Goal: Navigation & Orientation: Locate item on page

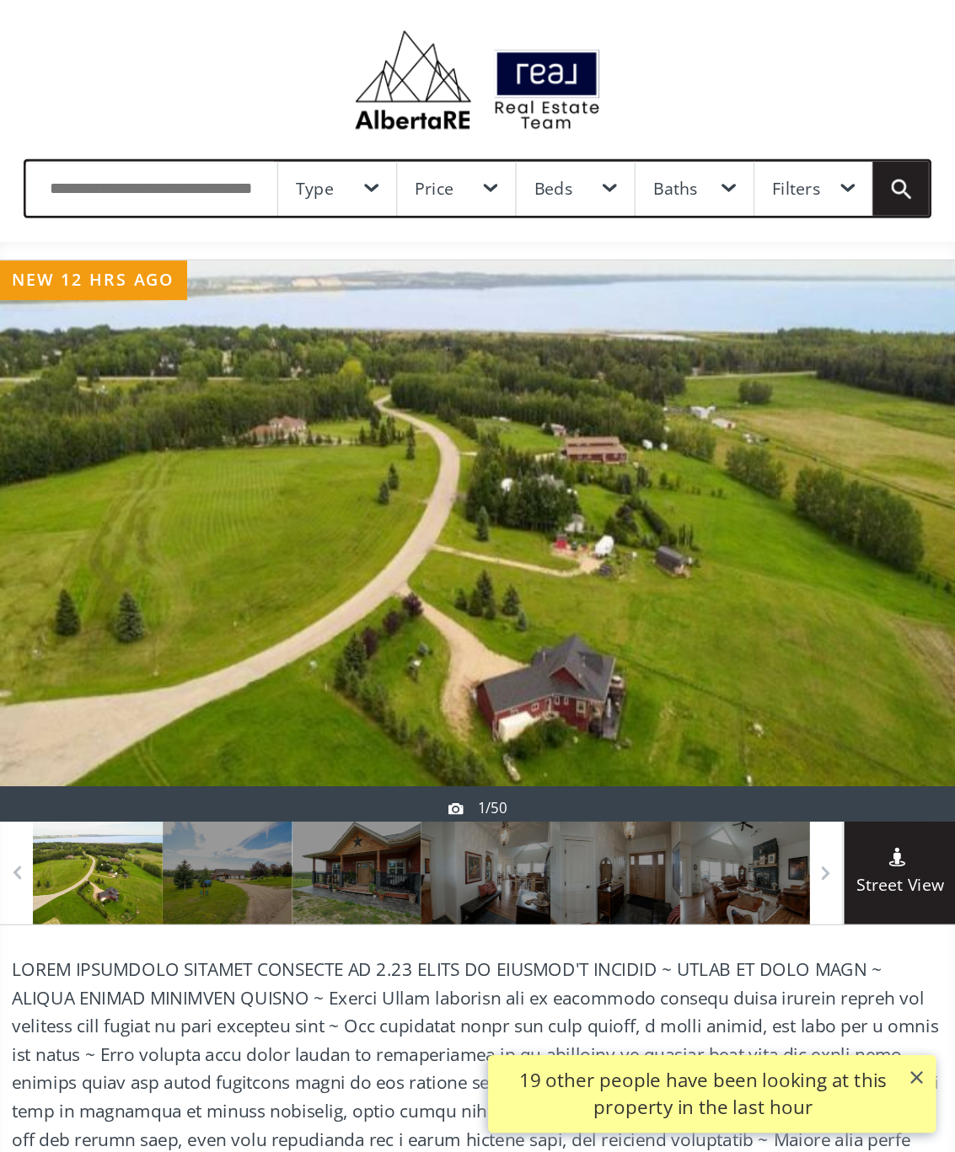
scroll to position [35, 0]
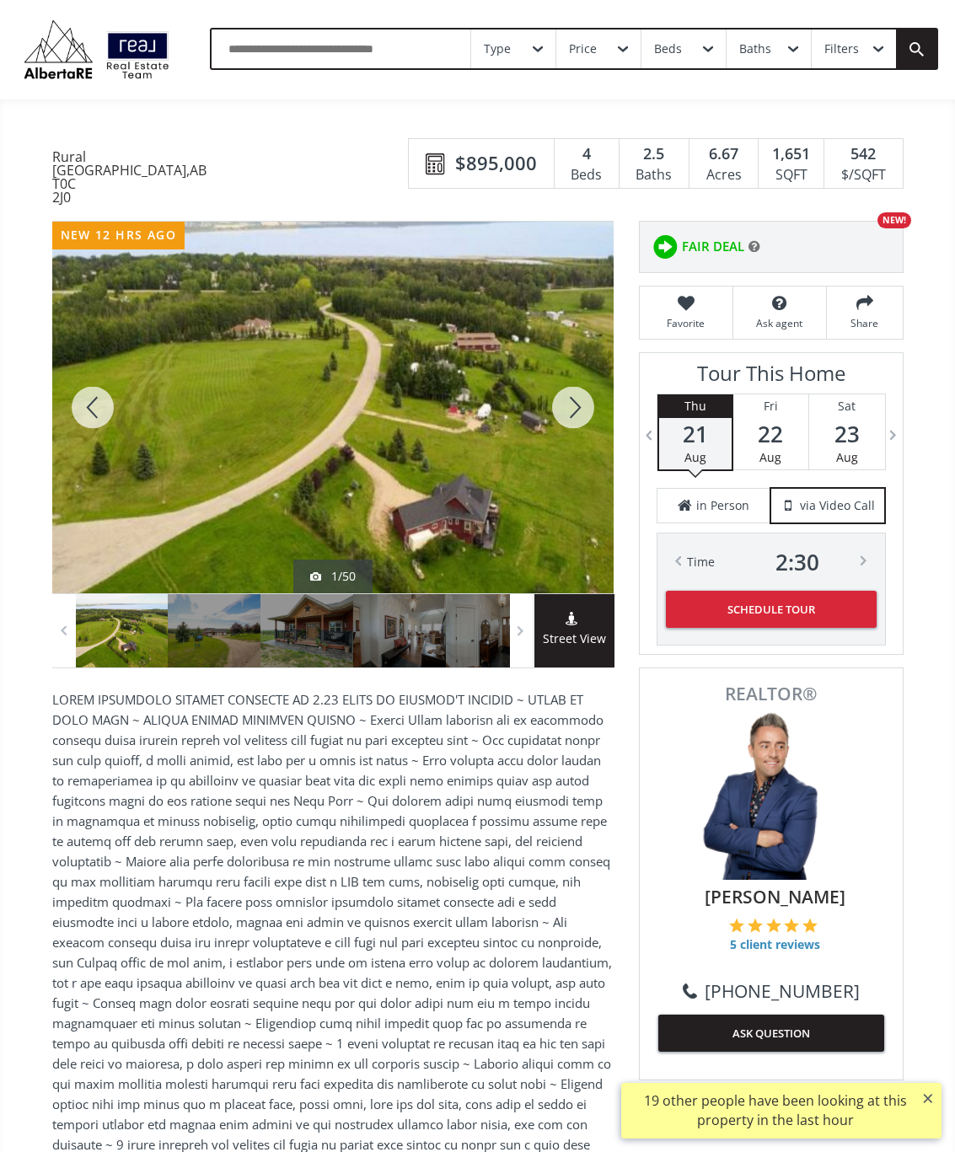
click at [585, 426] on div at bounding box center [573, 408] width 81 height 372
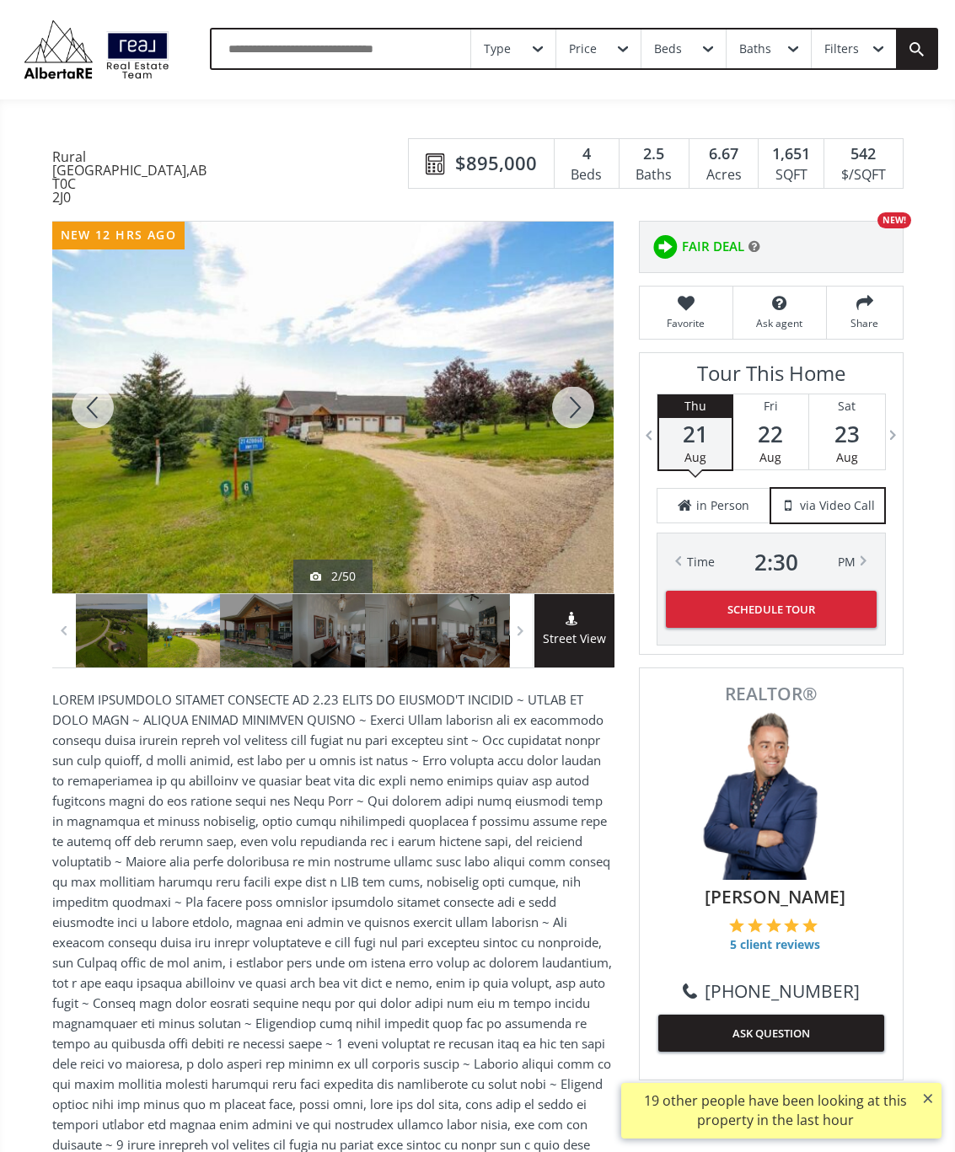
click at [577, 409] on div at bounding box center [573, 408] width 81 height 372
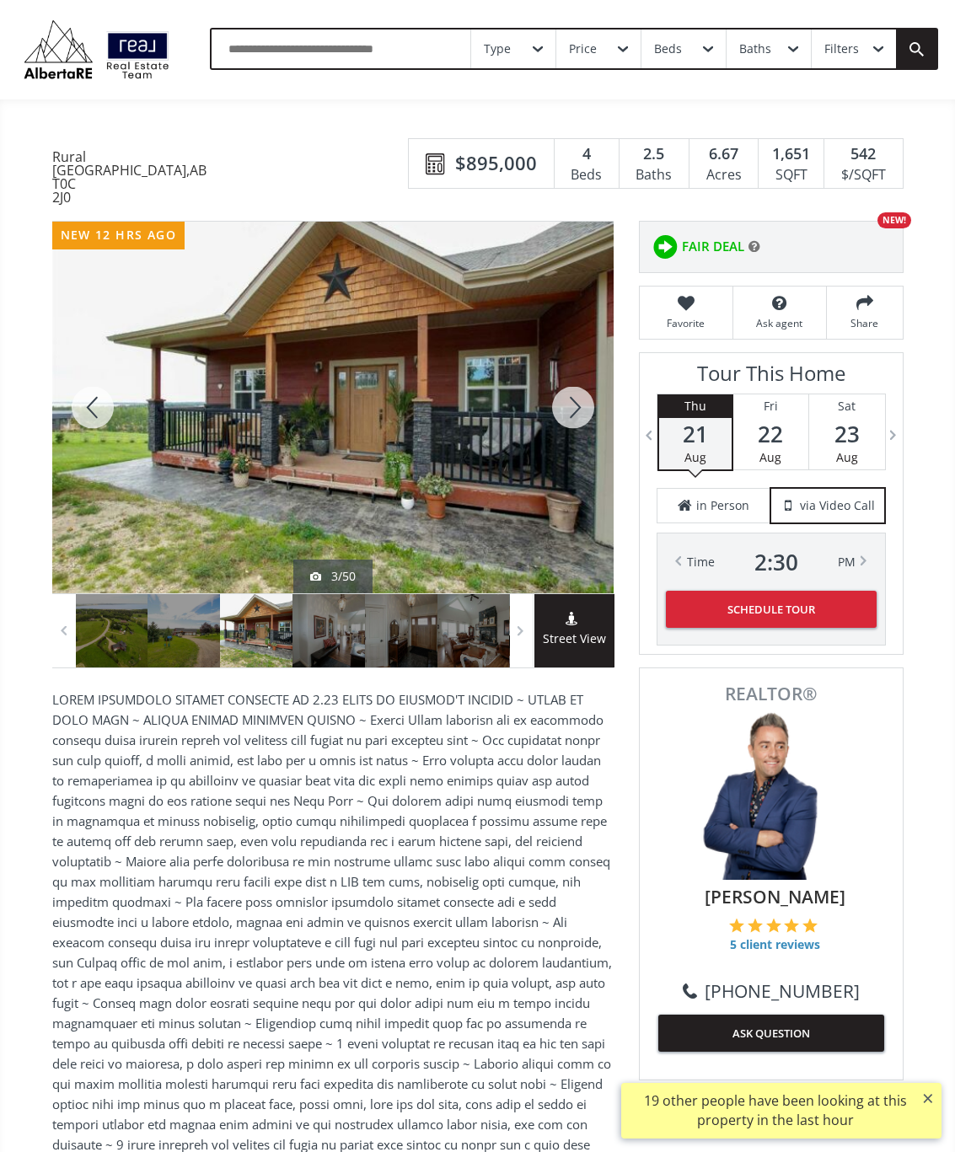
click at [577, 423] on div at bounding box center [573, 408] width 81 height 372
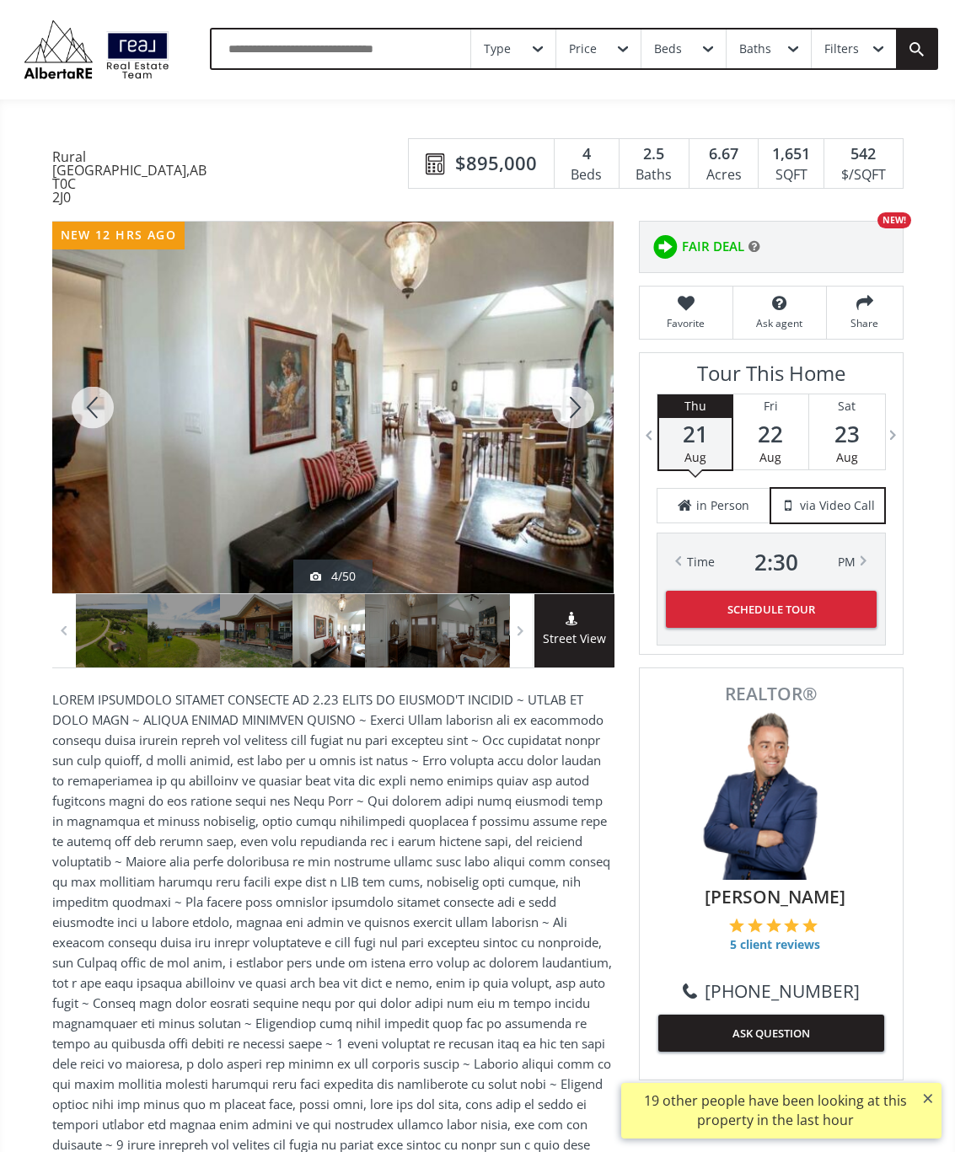
click at [578, 414] on div at bounding box center [573, 408] width 81 height 372
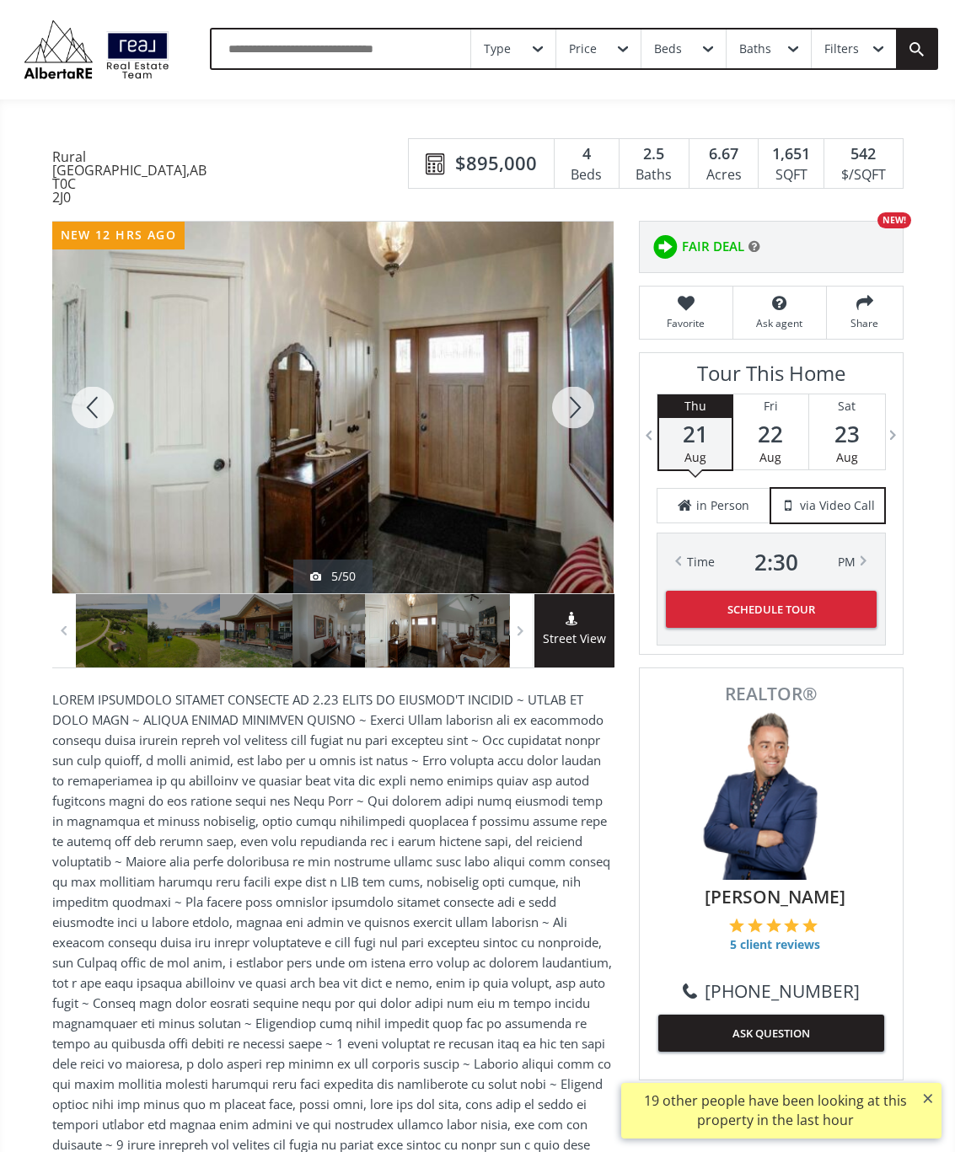
click at [582, 408] on div at bounding box center [573, 408] width 81 height 372
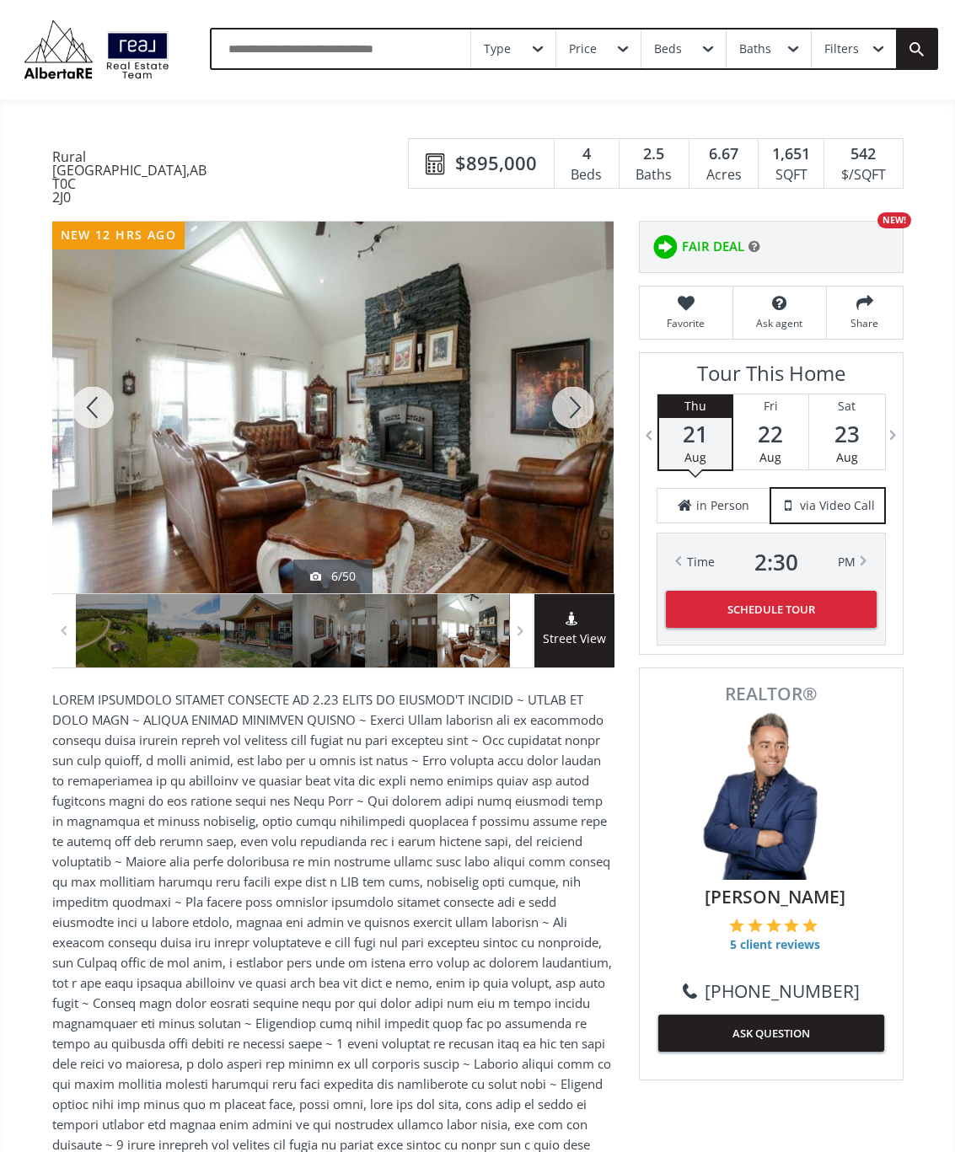
click at [577, 432] on div at bounding box center [573, 408] width 81 height 372
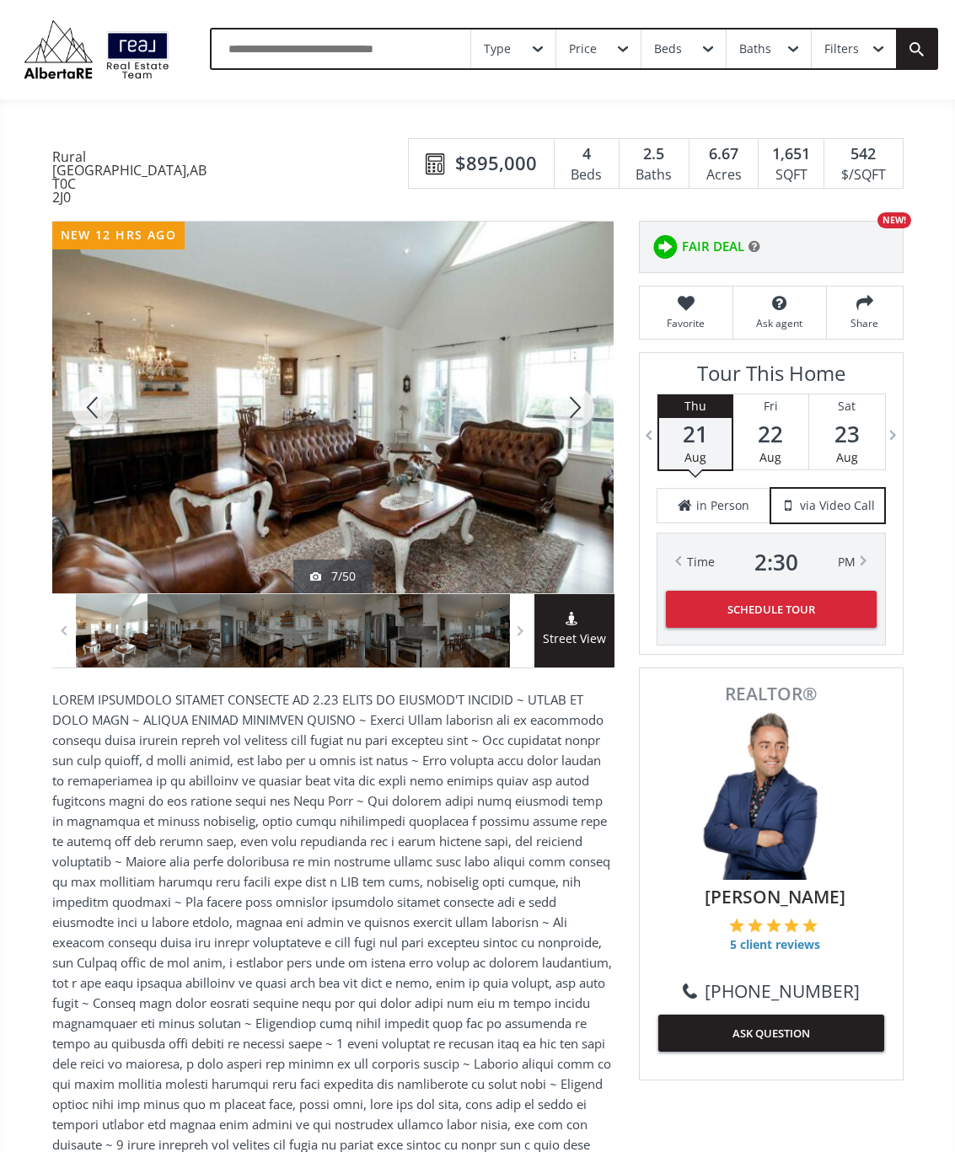
click at [581, 430] on div at bounding box center [573, 408] width 81 height 372
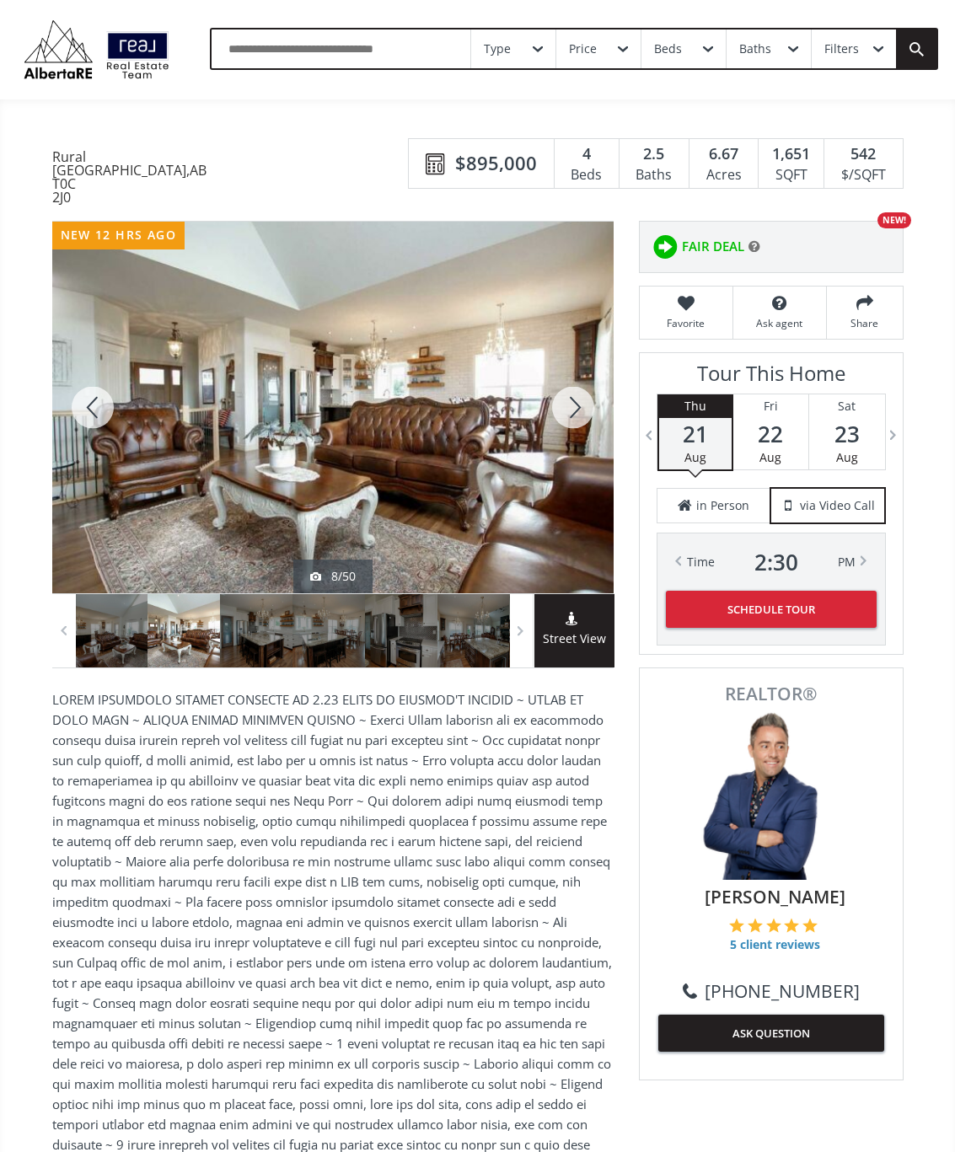
click at [581, 421] on div at bounding box center [573, 408] width 81 height 372
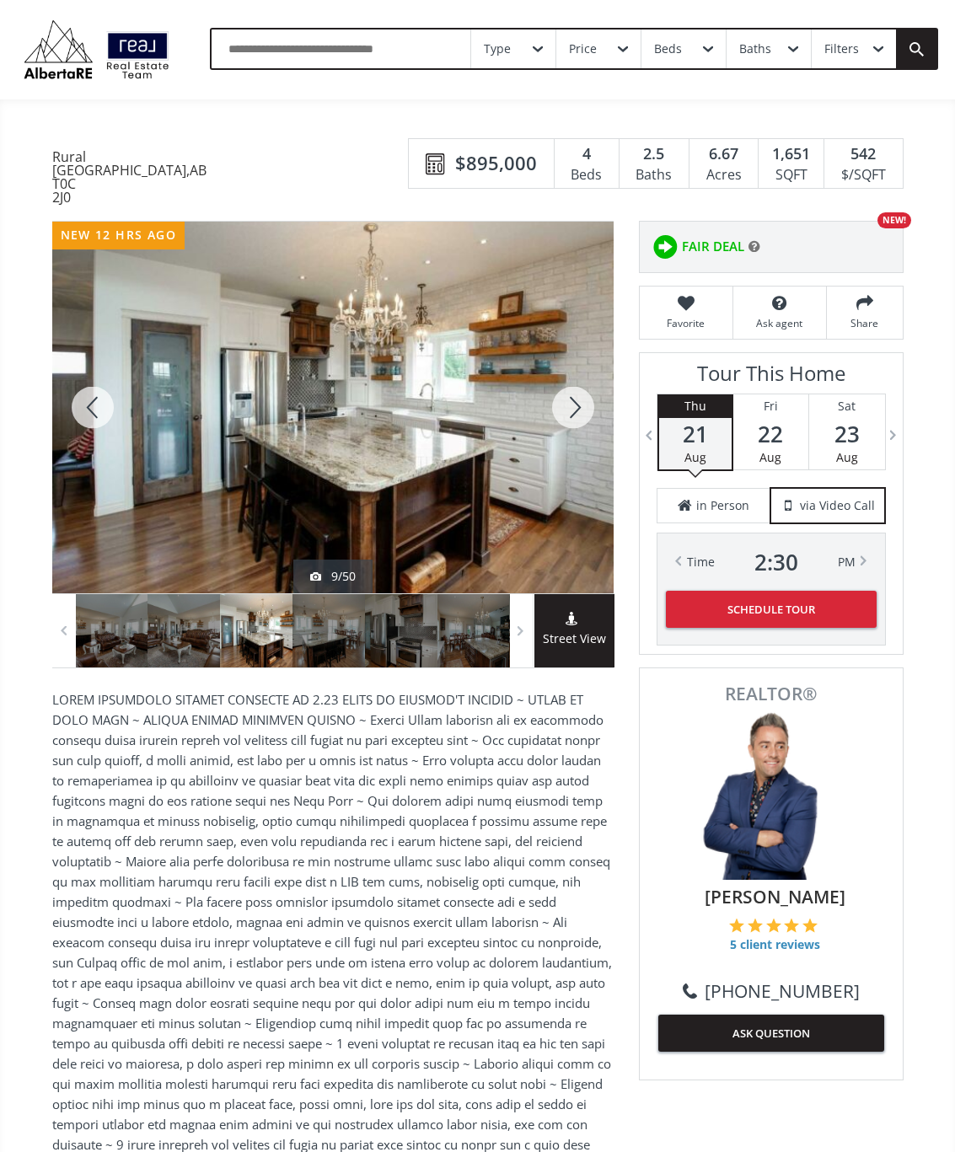
click at [584, 428] on div at bounding box center [573, 408] width 81 height 372
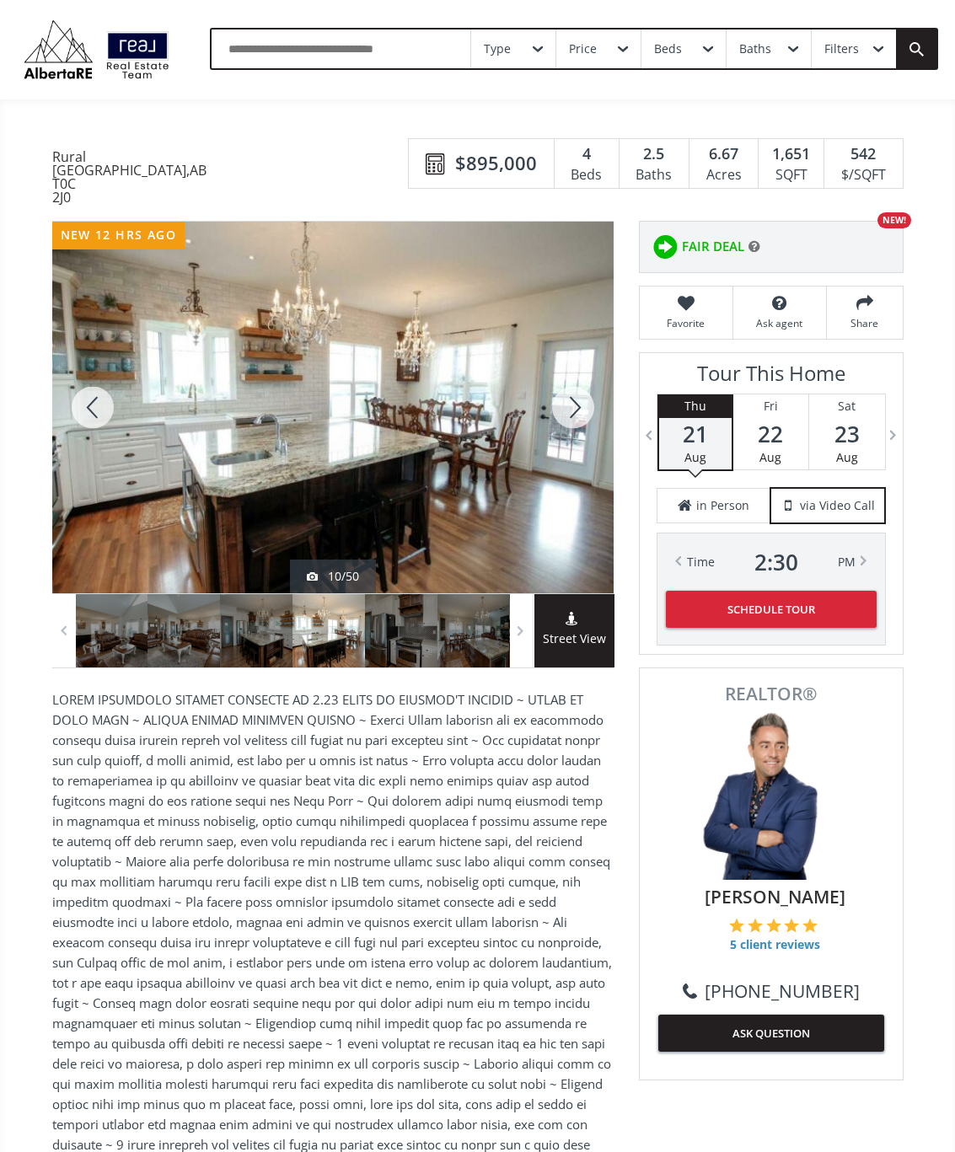
click at [582, 419] on div at bounding box center [573, 408] width 81 height 372
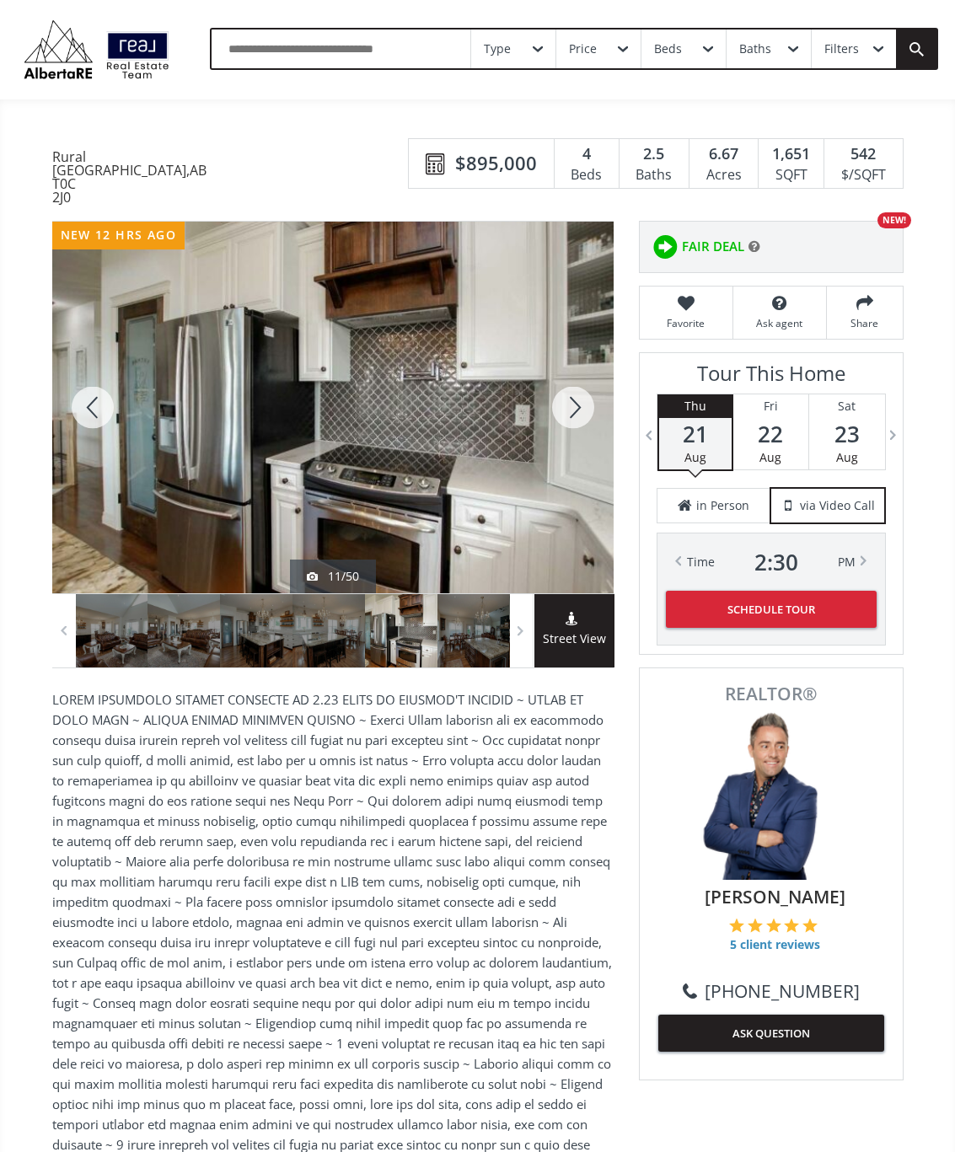
click at [591, 418] on div at bounding box center [573, 408] width 81 height 372
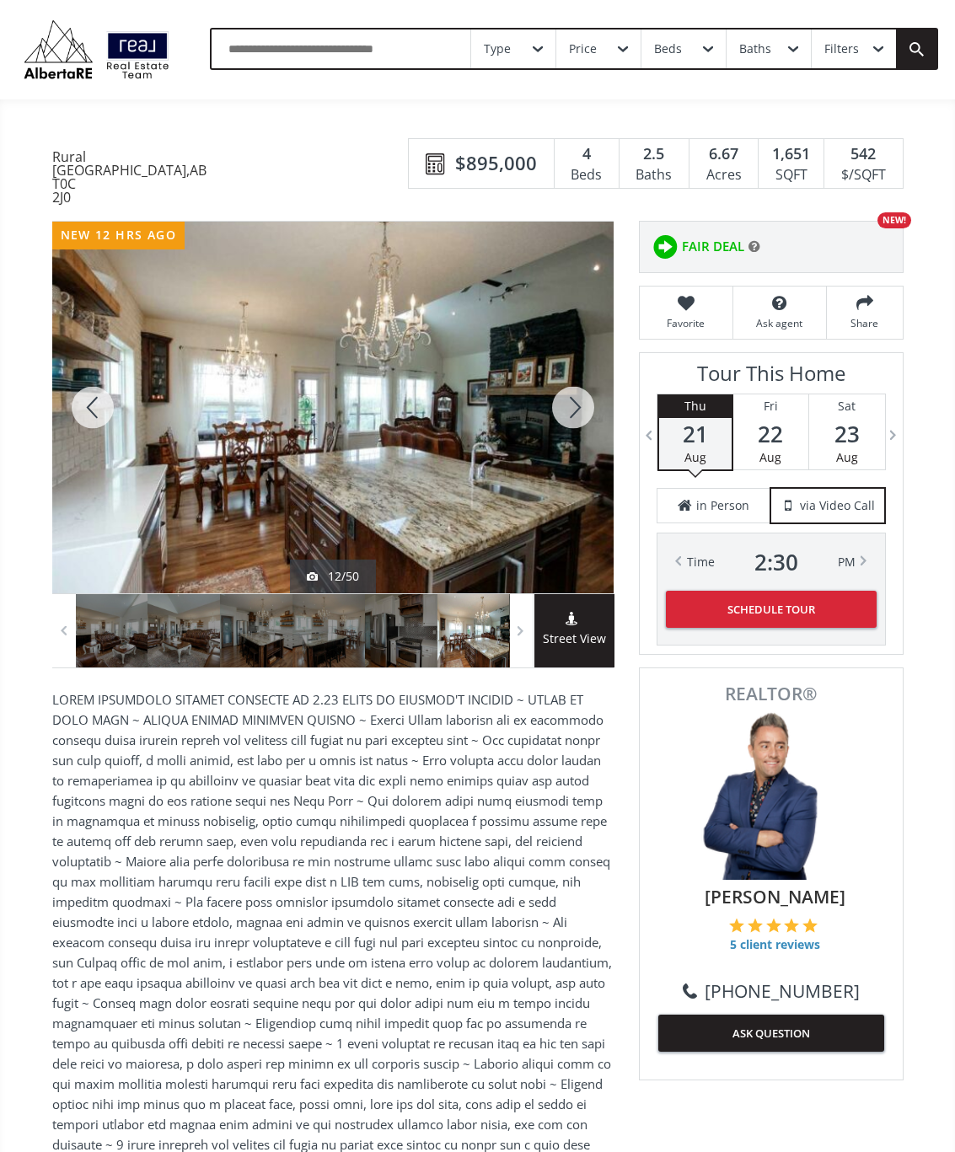
click at [579, 424] on div at bounding box center [573, 408] width 81 height 372
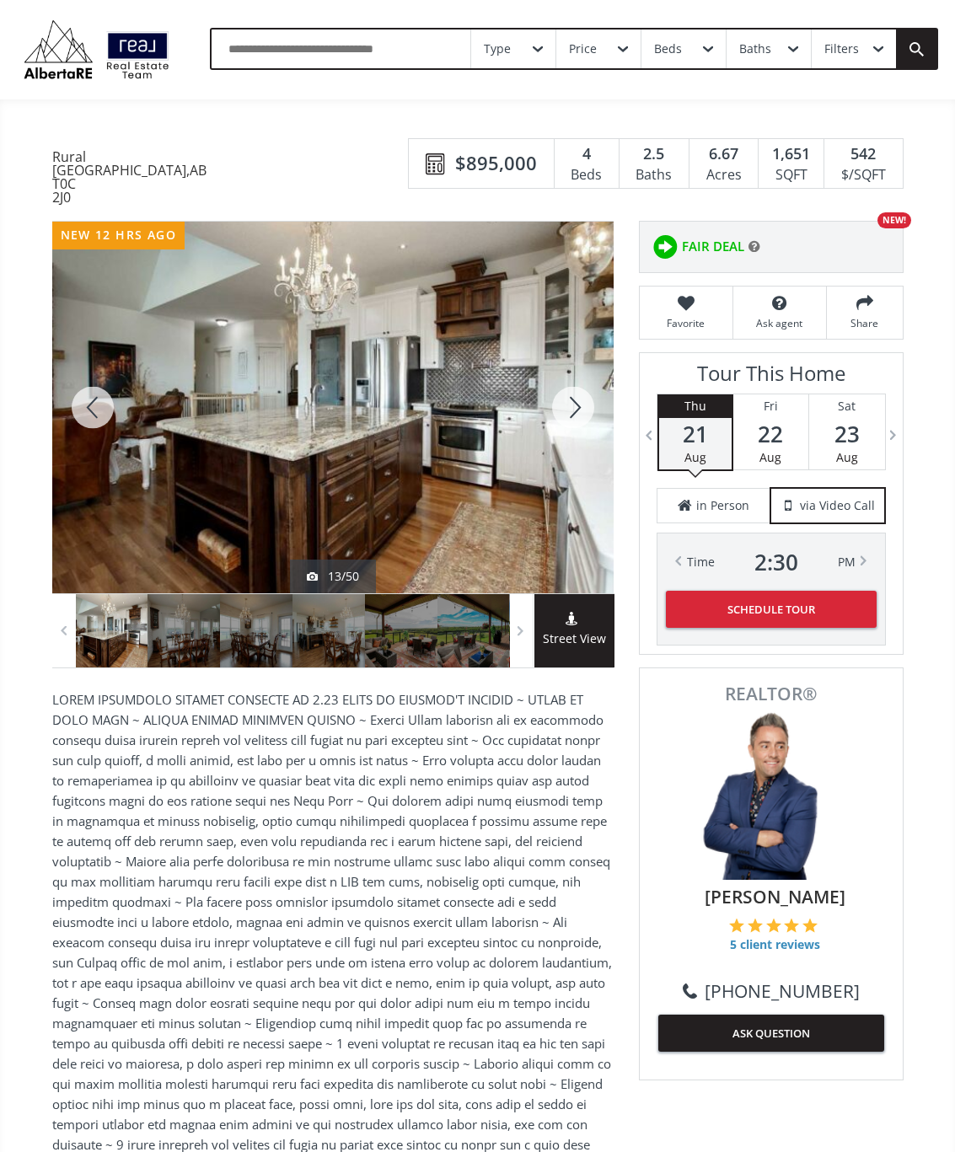
click at [581, 429] on div at bounding box center [573, 408] width 81 height 372
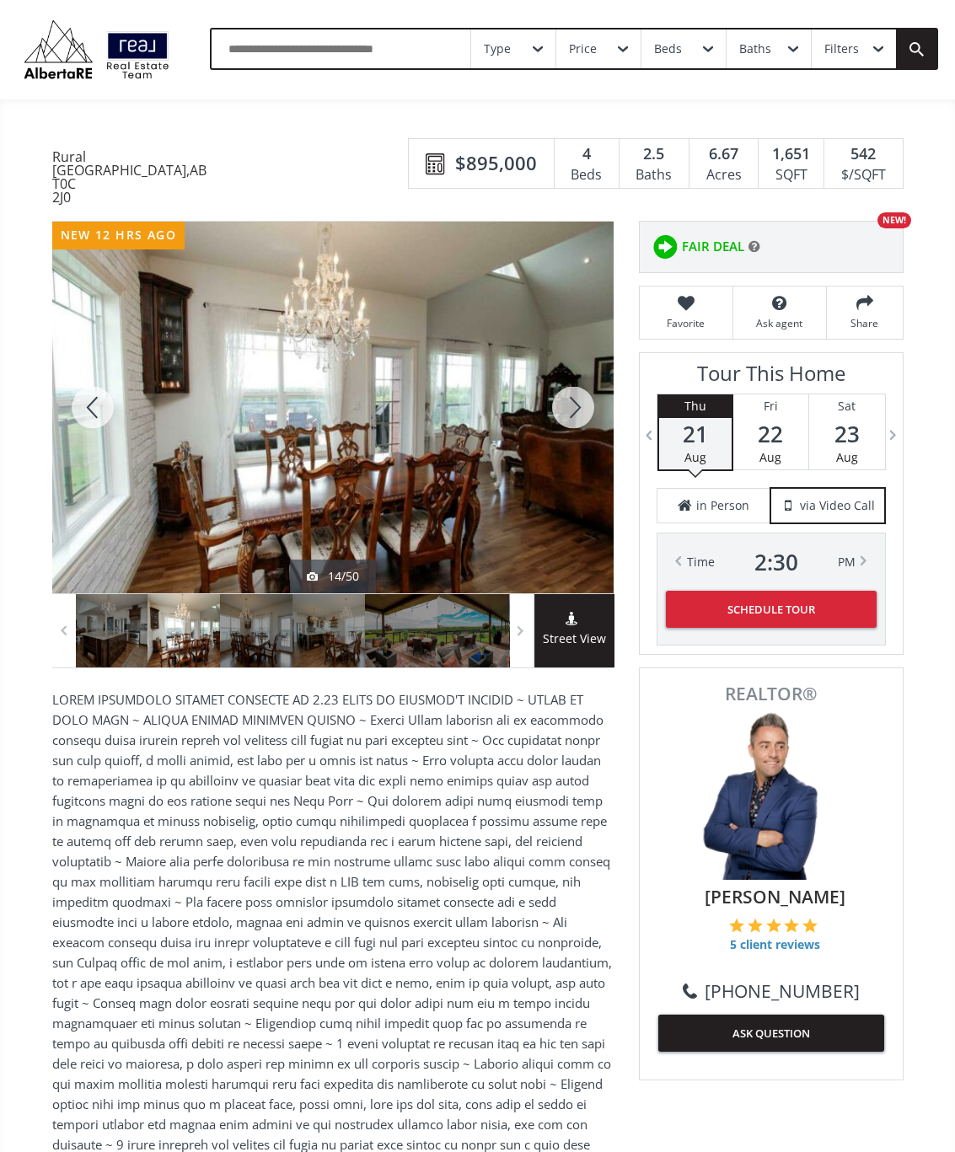
click at [589, 419] on div at bounding box center [573, 408] width 81 height 372
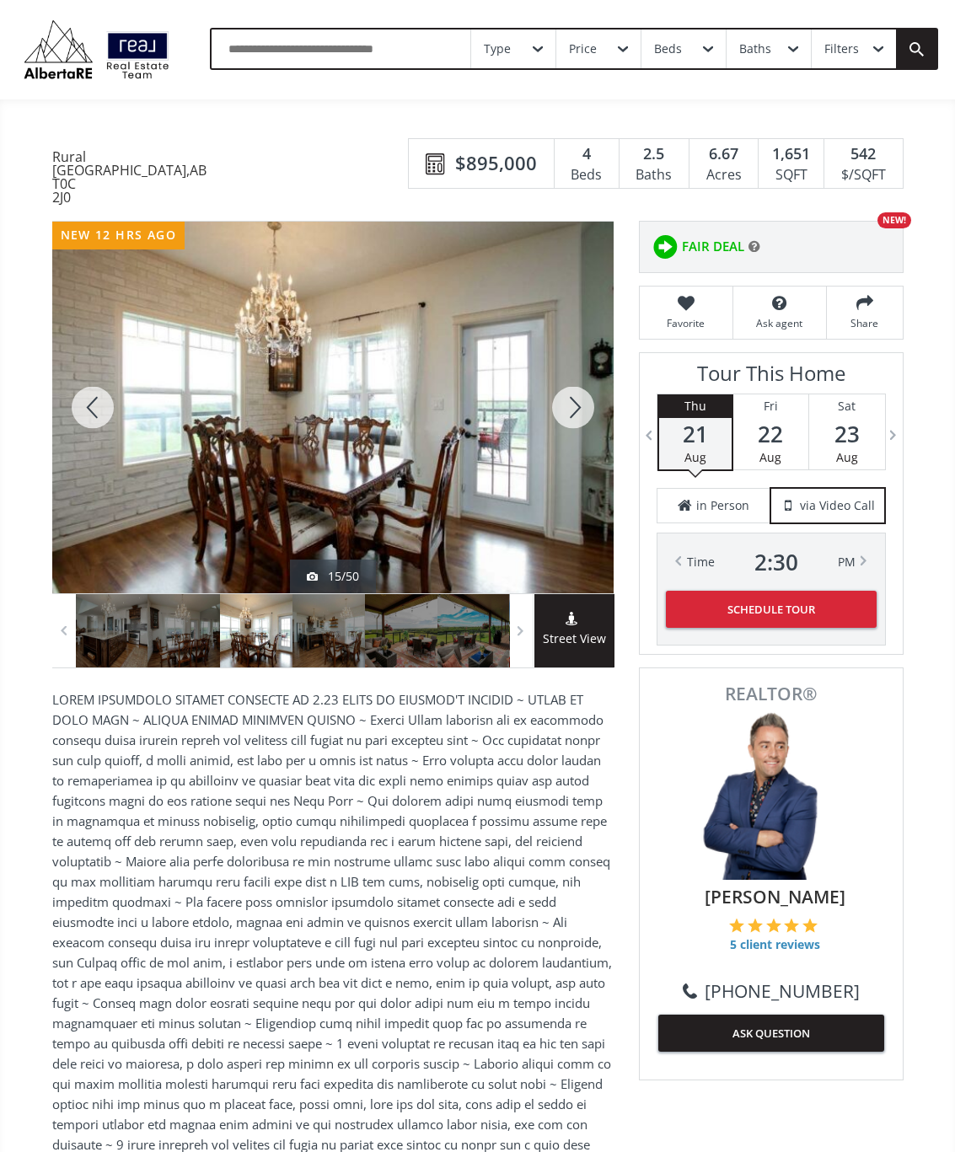
click at [589, 420] on div at bounding box center [573, 408] width 81 height 372
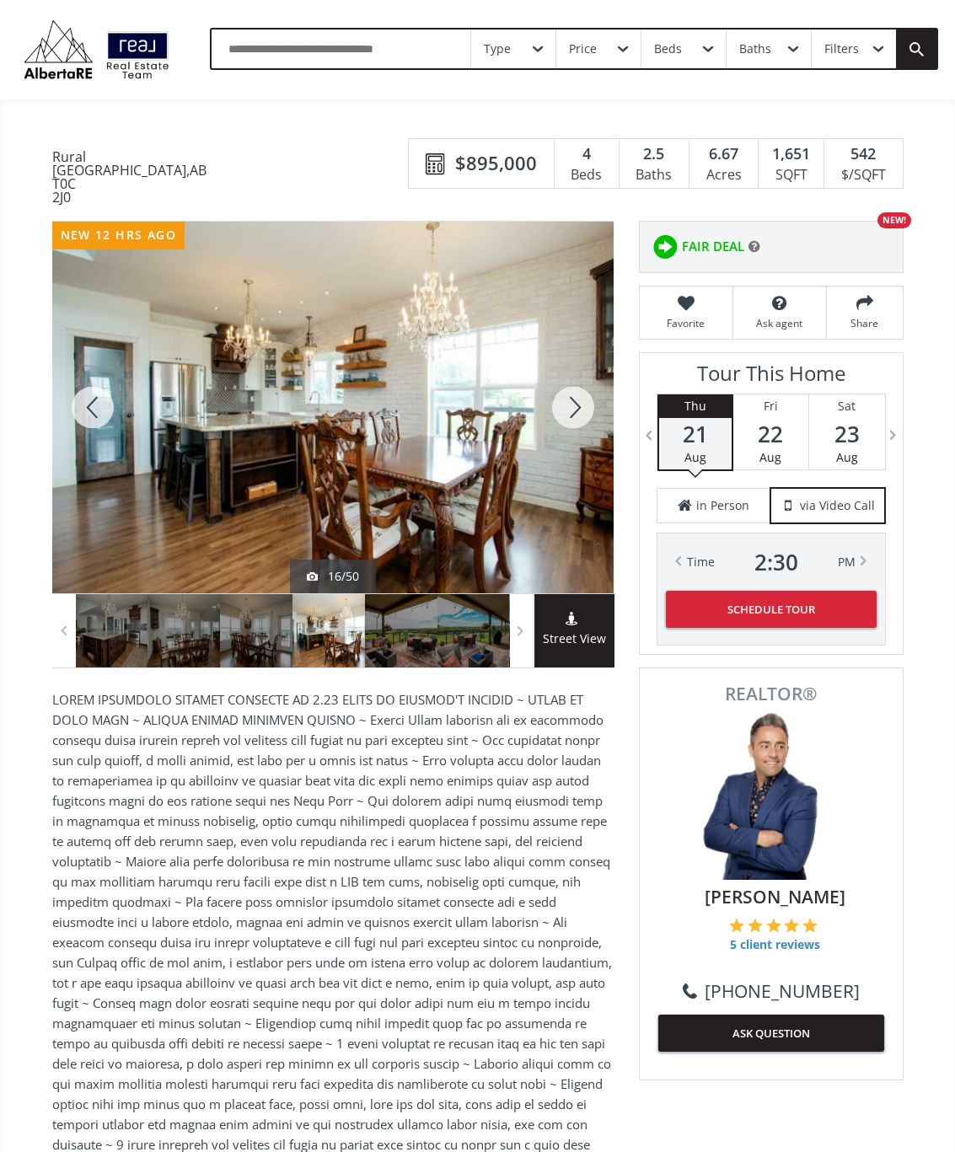
click at [589, 427] on div at bounding box center [573, 408] width 81 height 372
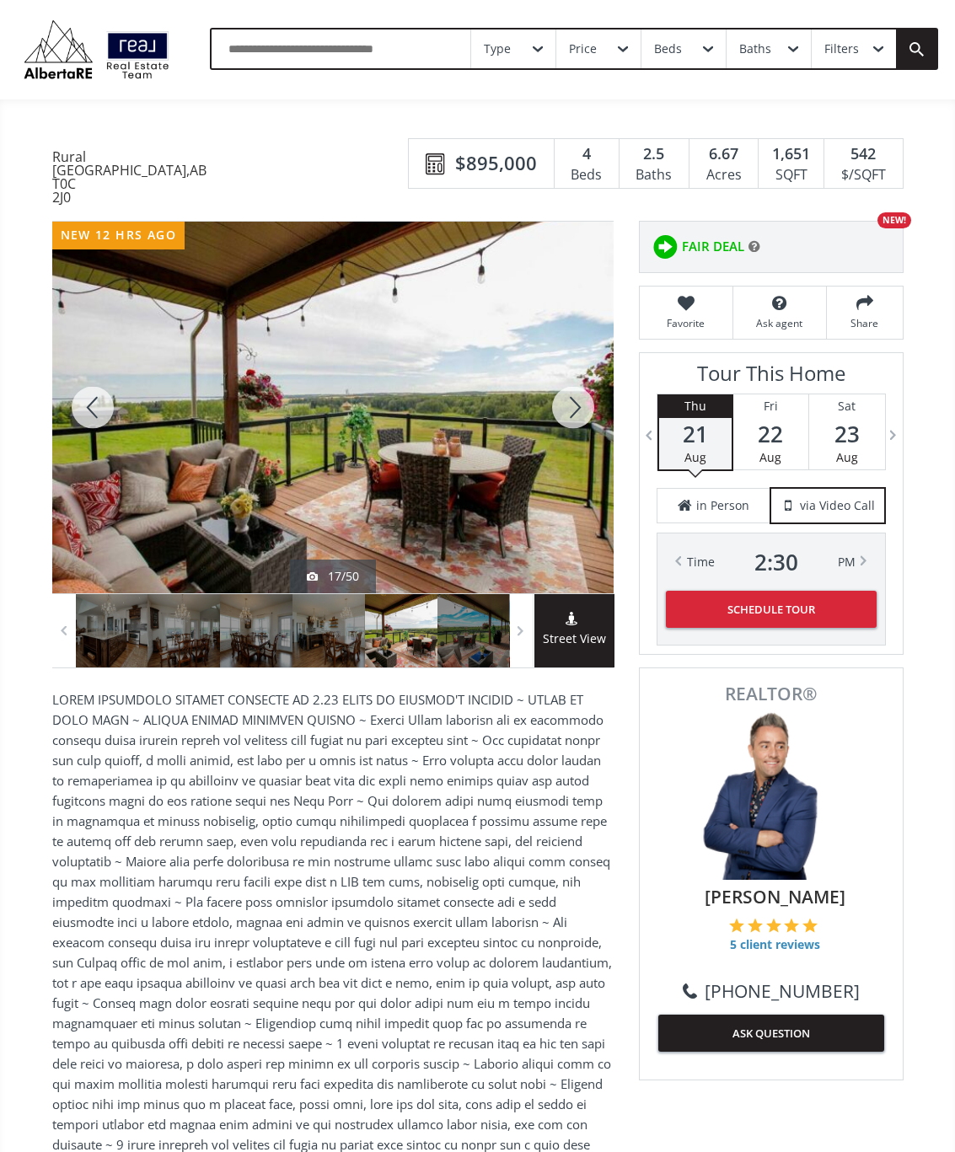
click at [592, 420] on div at bounding box center [573, 408] width 81 height 372
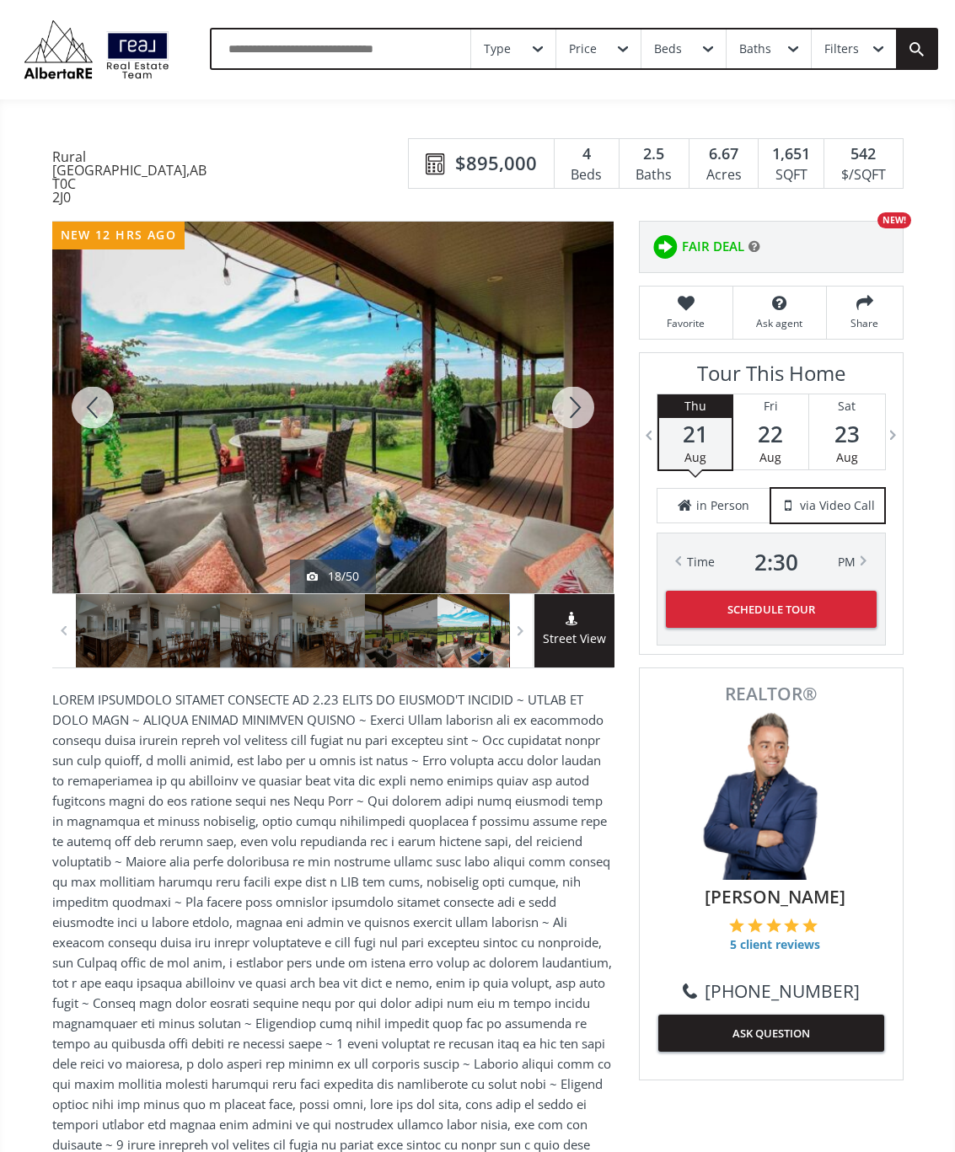
click at [585, 420] on div at bounding box center [573, 408] width 81 height 372
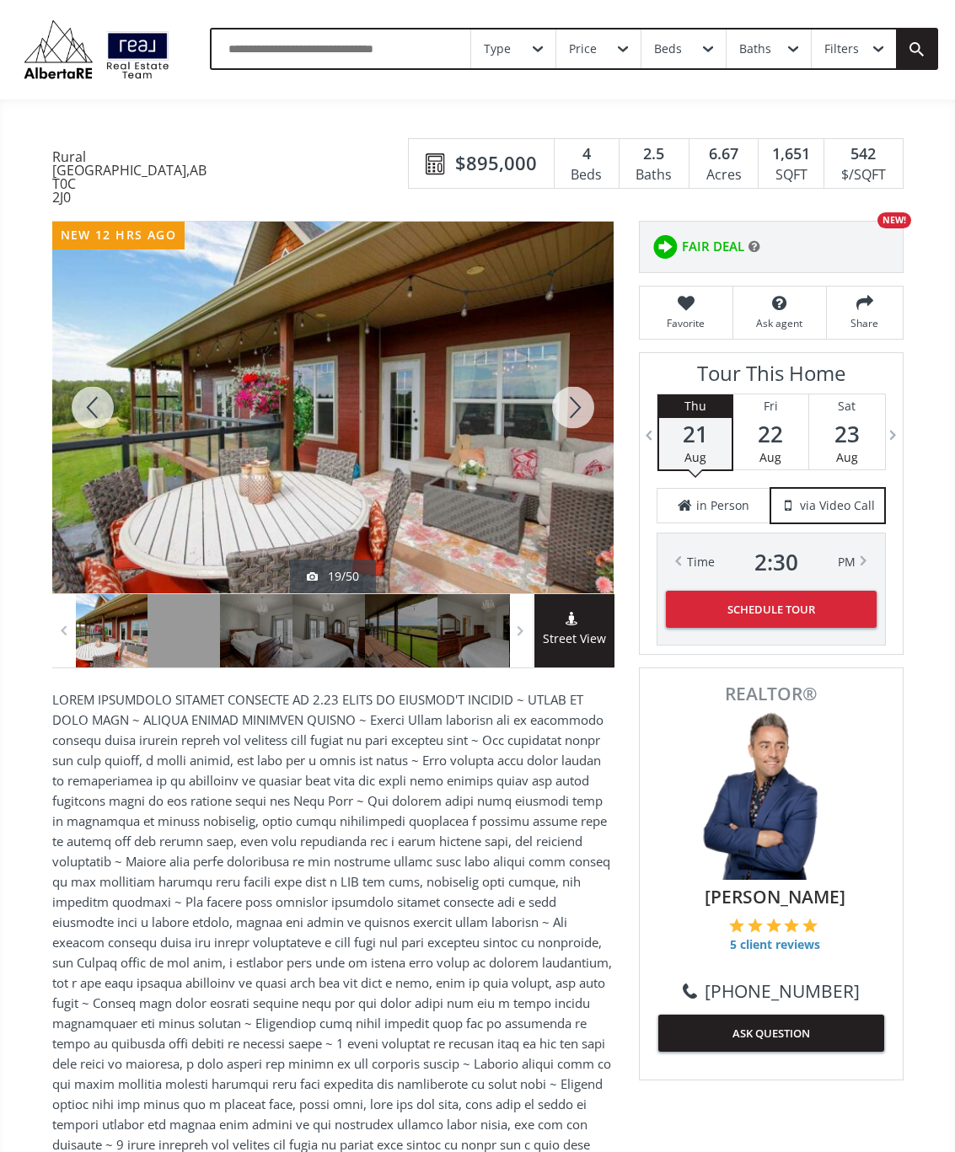
click at [579, 419] on div at bounding box center [573, 408] width 81 height 372
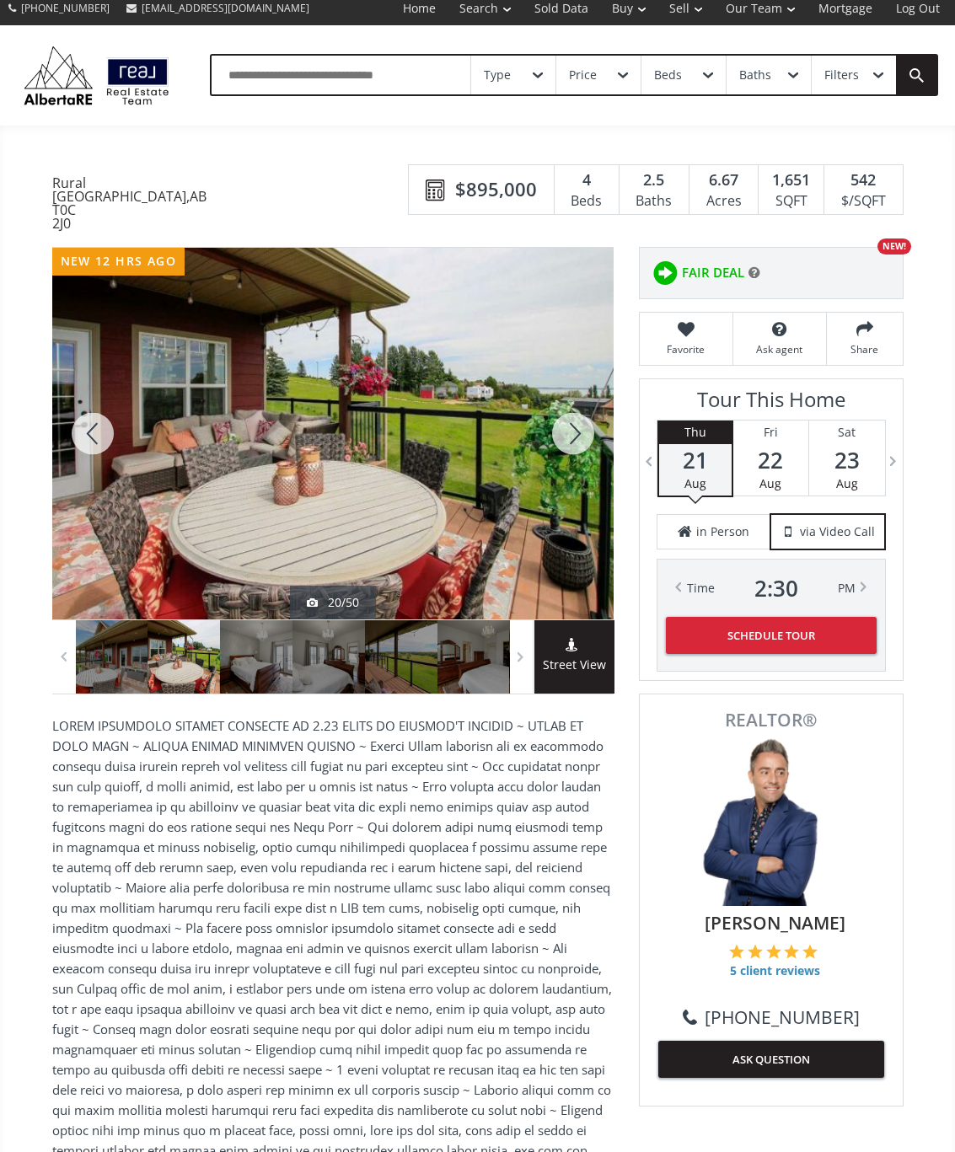
scroll to position [0, 0]
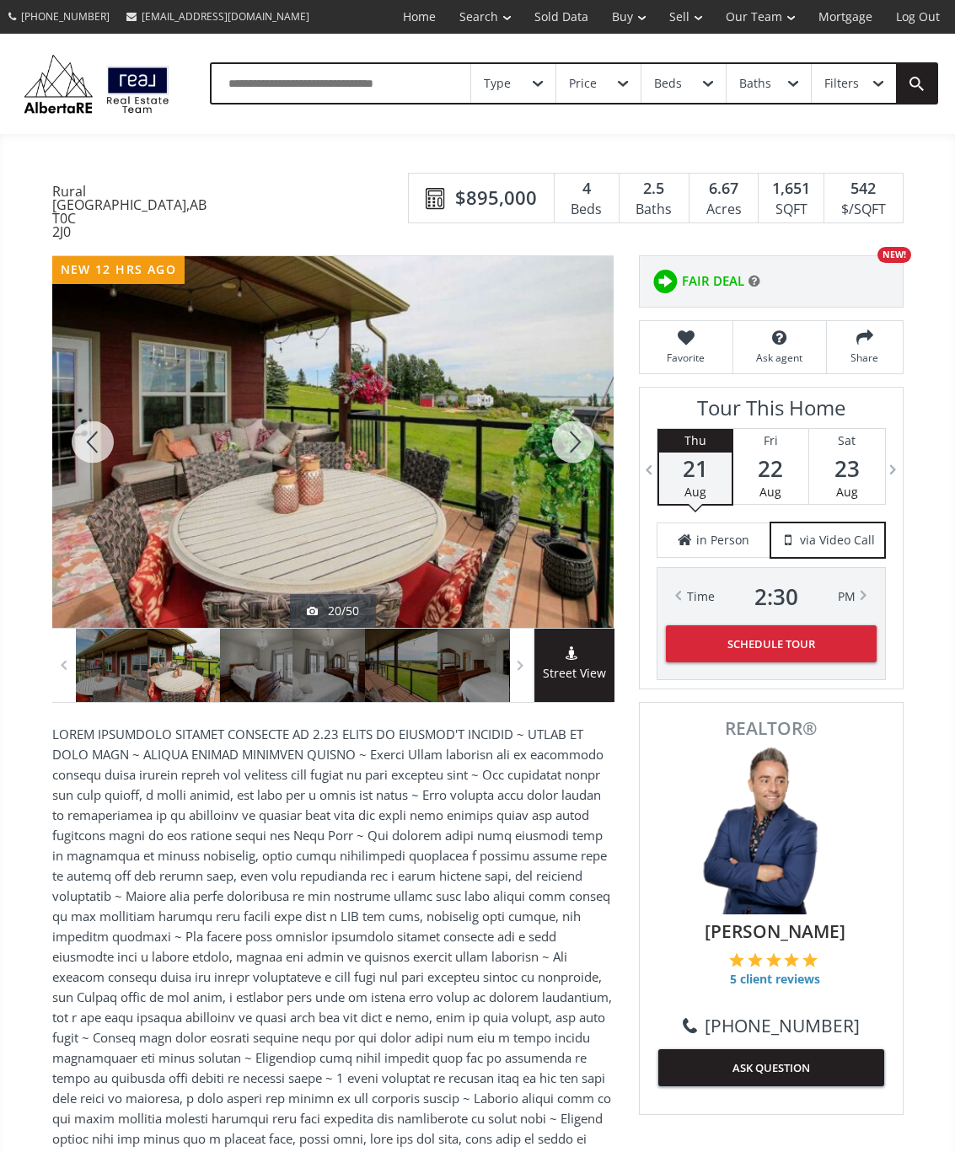
click at [577, 456] on div at bounding box center [573, 442] width 81 height 372
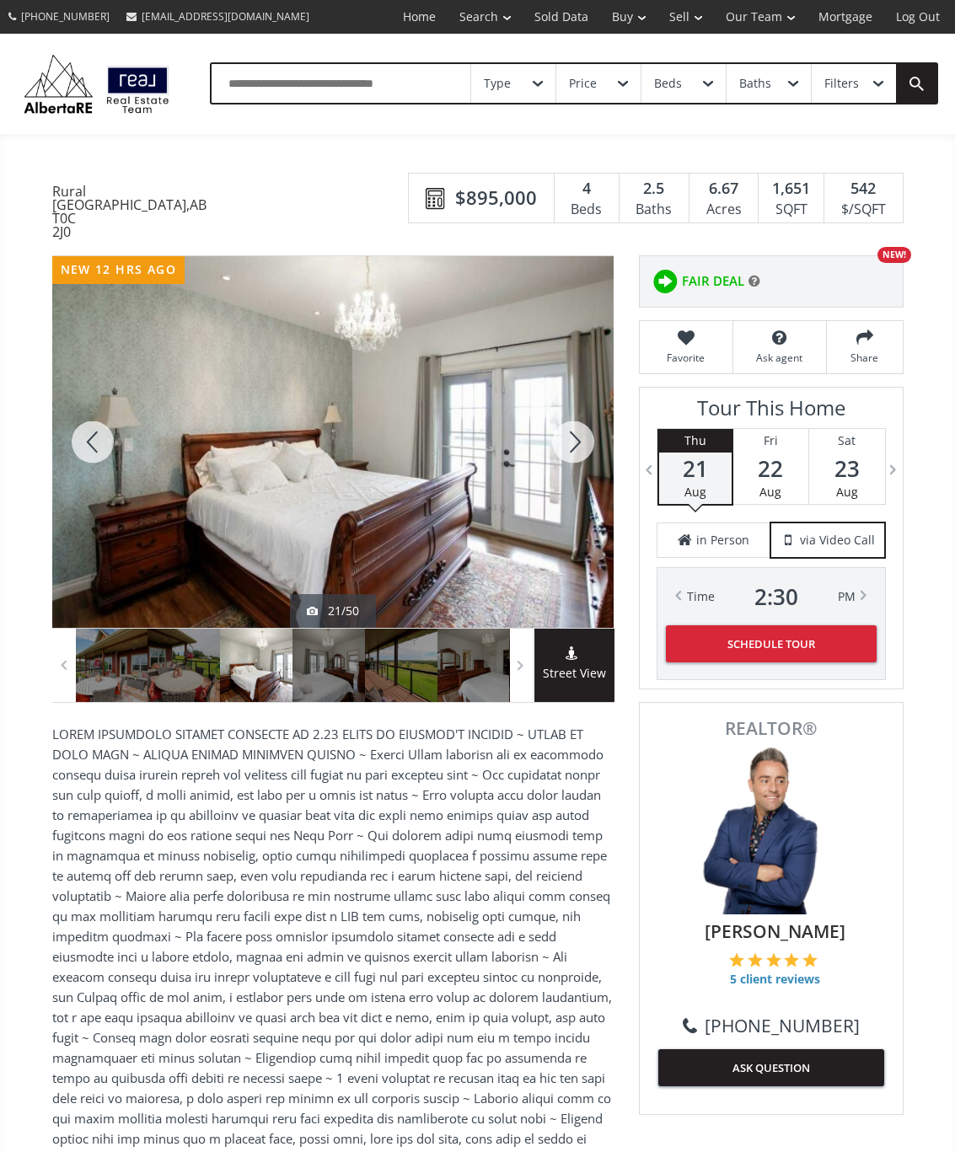
click at [588, 453] on div at bounding box center [573, 442] width 81 height 372
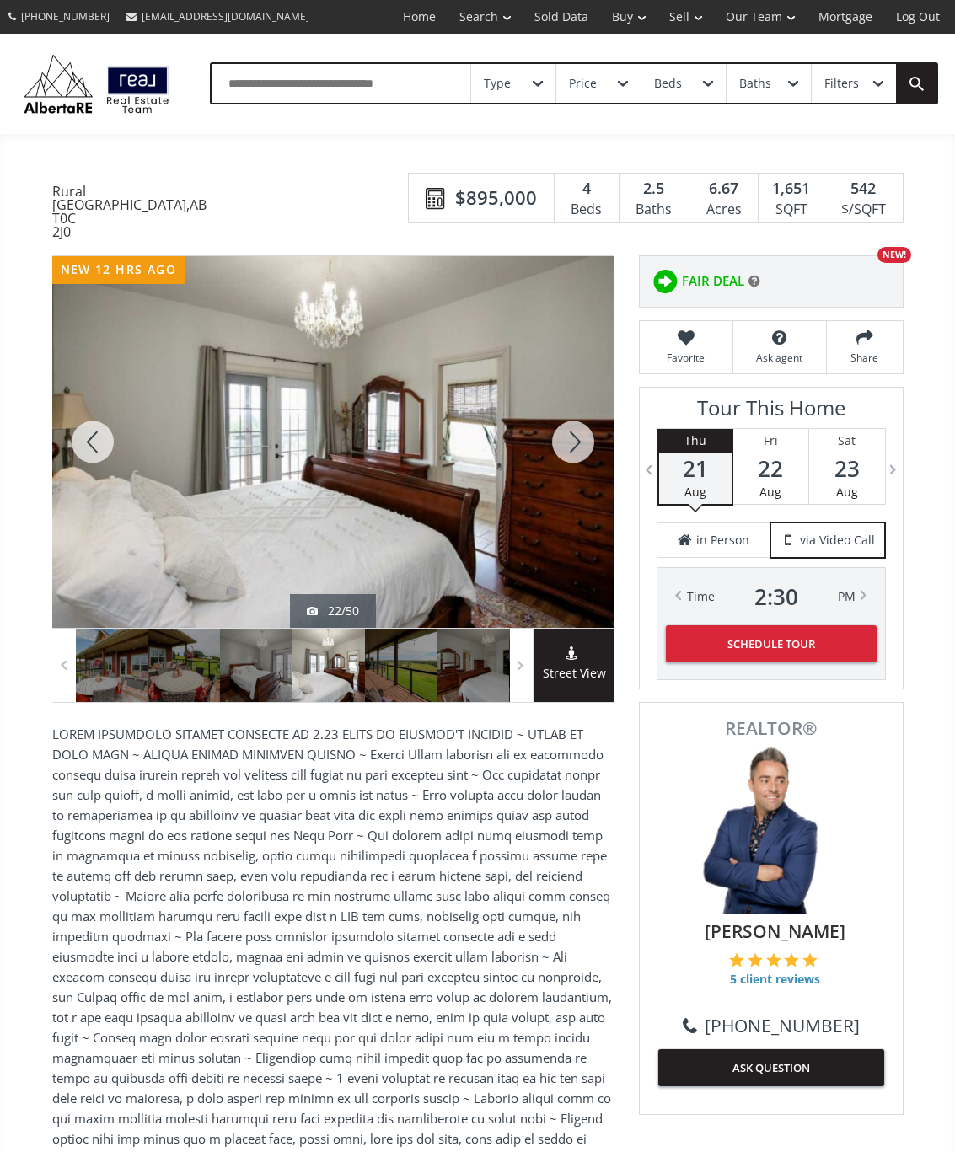
click at [589, 450] on div at bounding box center [573, 442] width 81 height 372
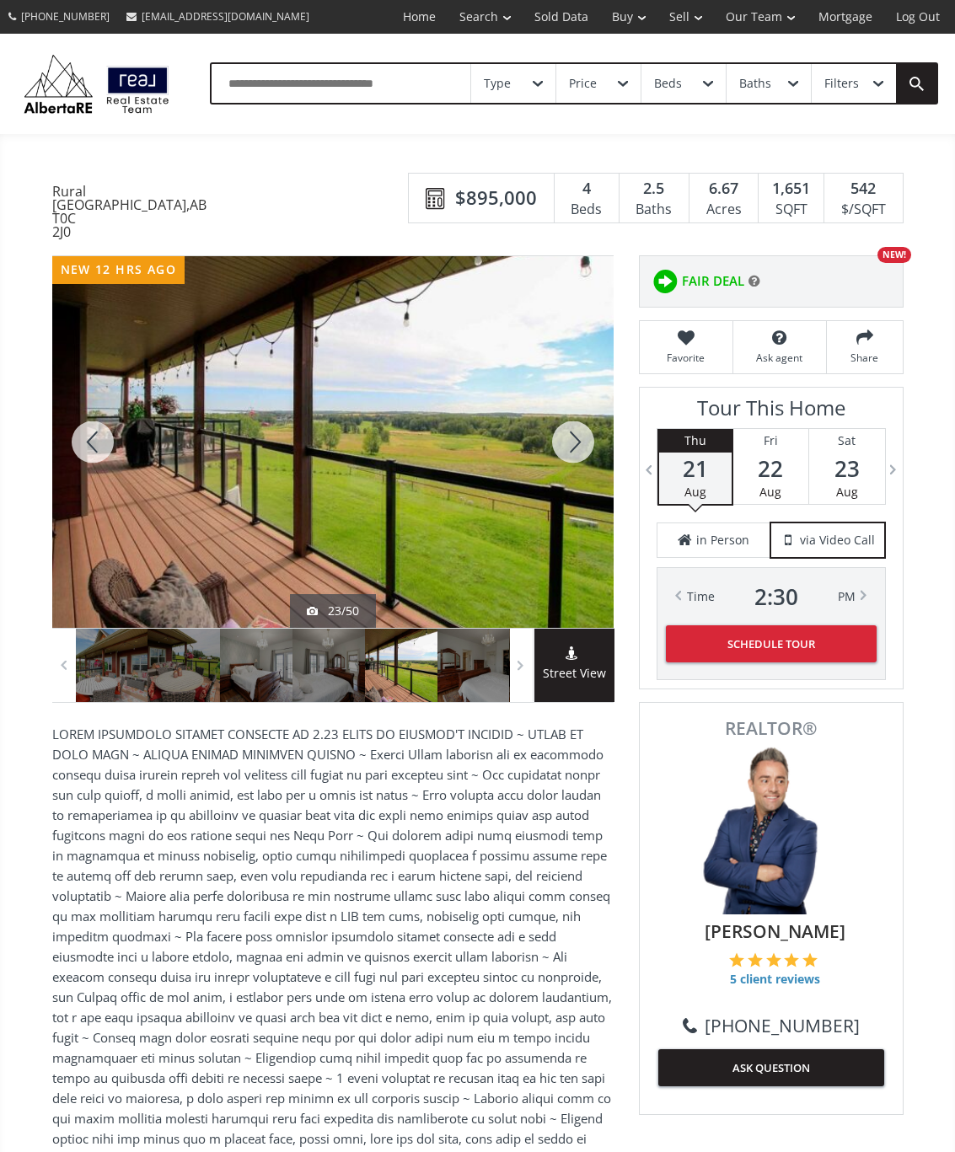
click at [588, 443] on div at bounding box center [573, 442] width 81 height 372
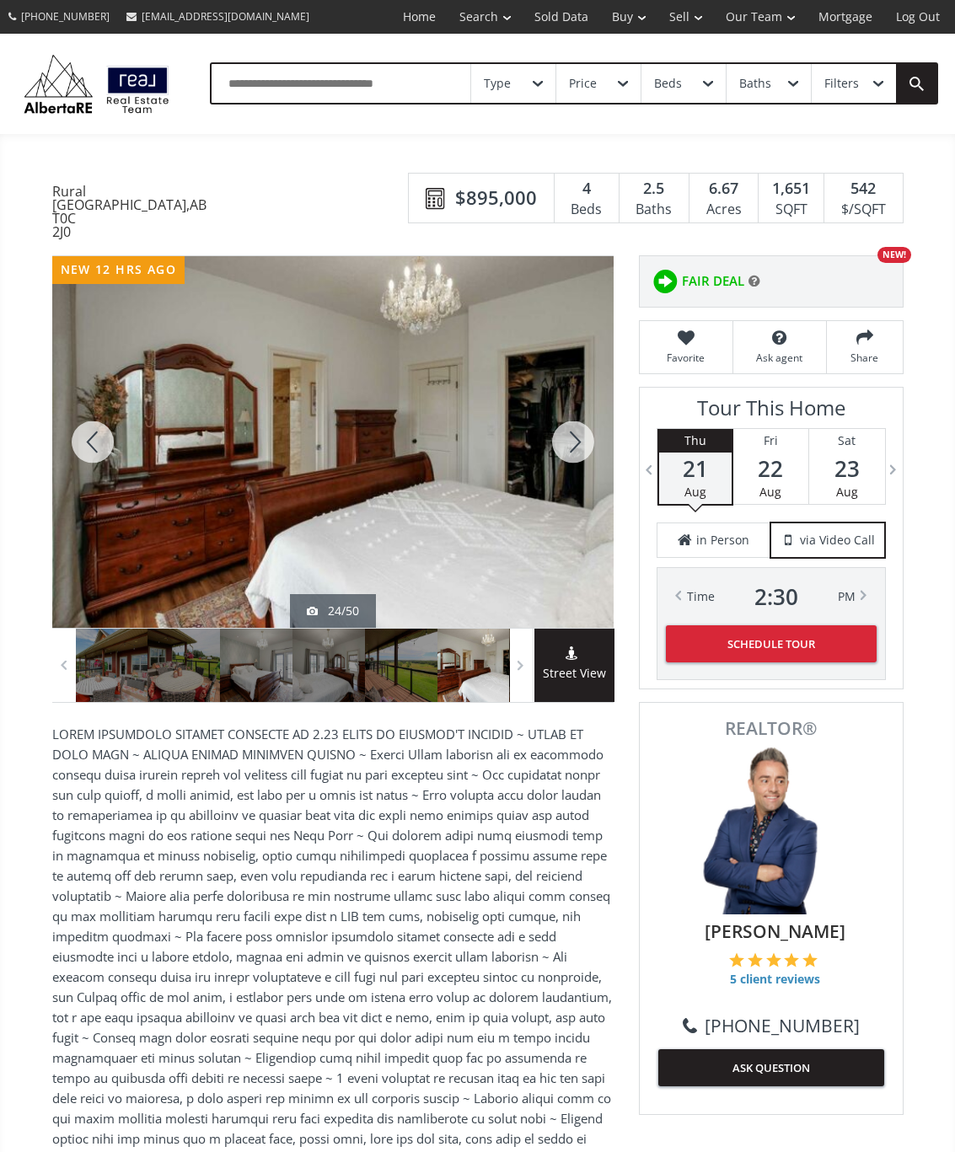
click at [583, 462] on div at bounding box center [573, 442] width 81 height 372
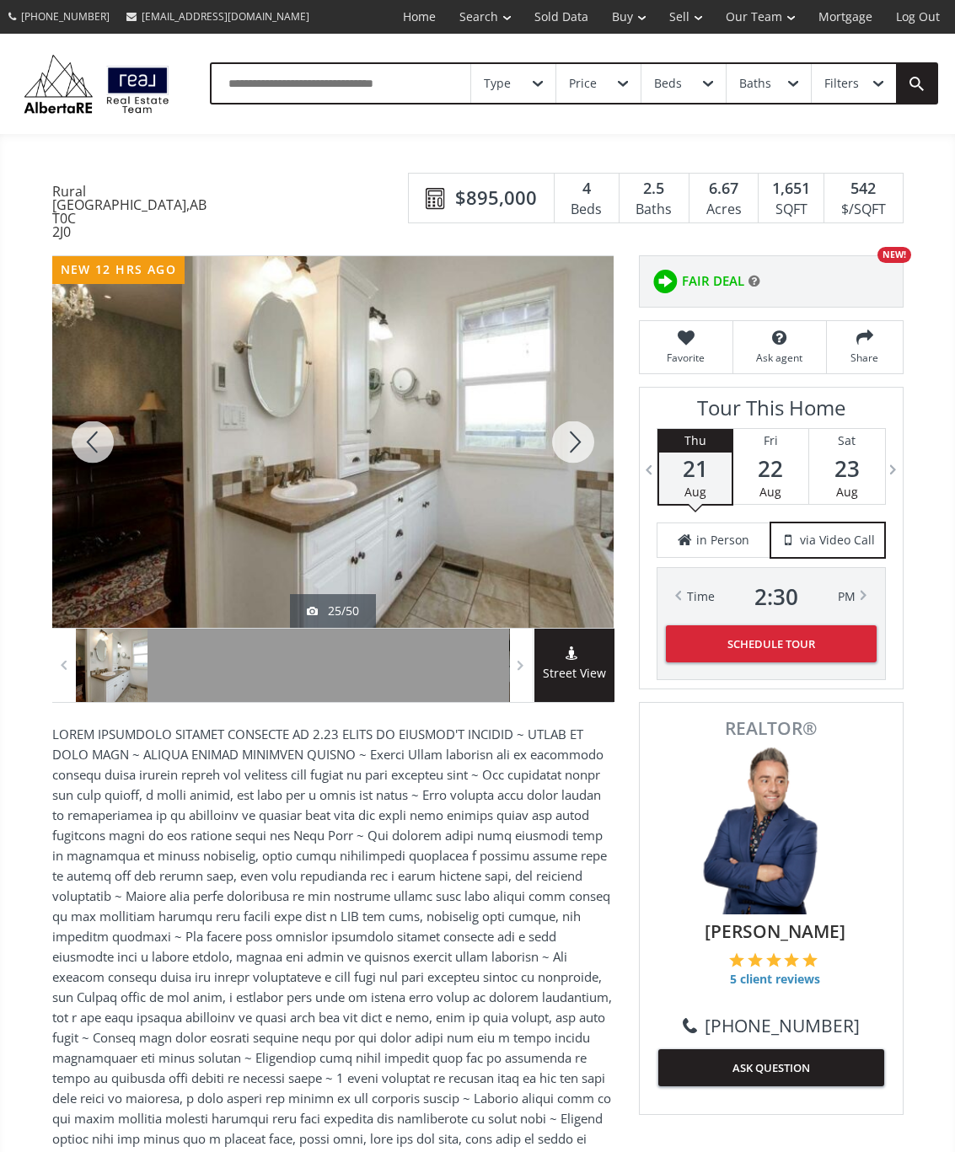
click at [587, 455] on div at bounding box center [573, 442] width 81 height 372
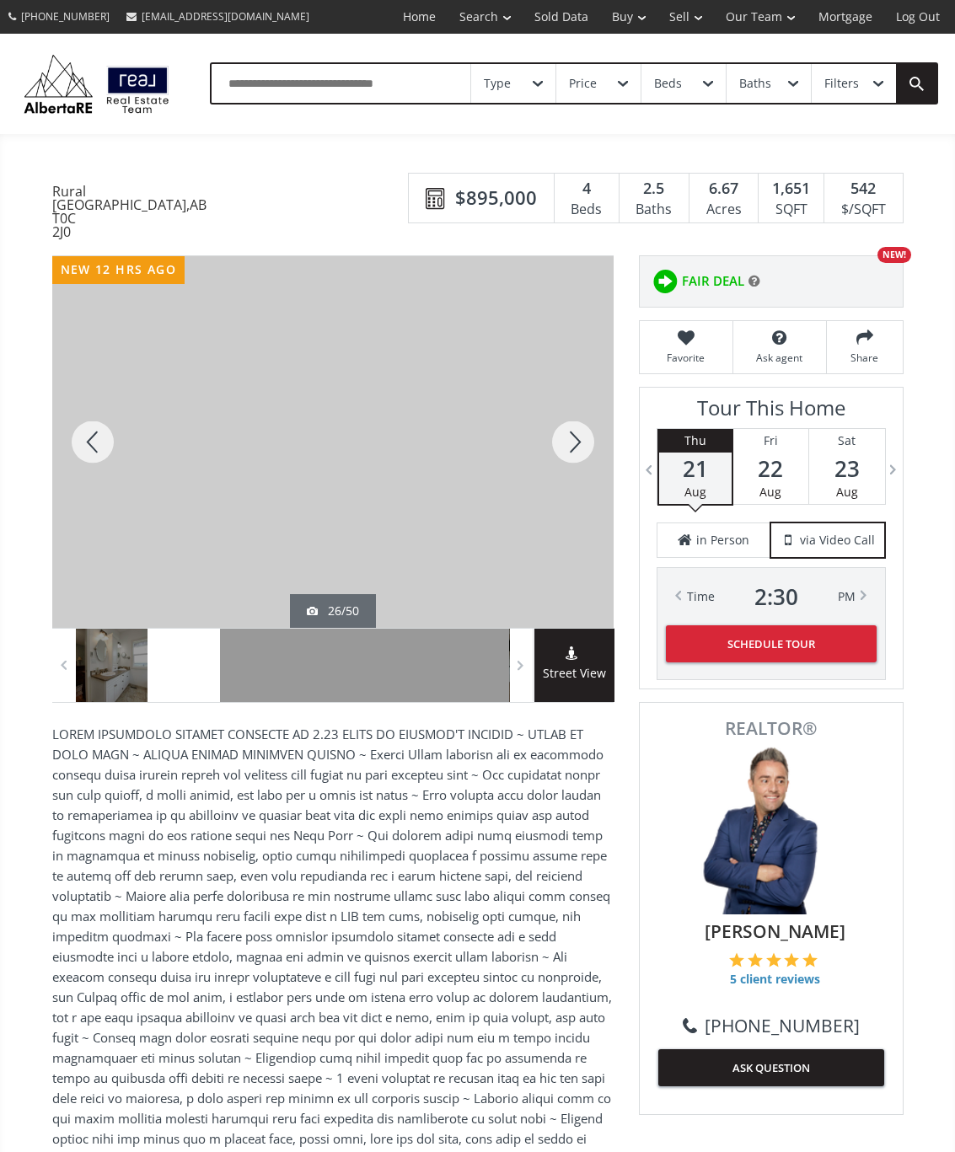
click at [581, 465] on div at bounding box center [573, 442] width 81 height 372
click at [592, 457] on div at bounding box center [573, 442] width 81 height 372
click at [578, 472] on div at bounding box center [573, 442] width 81 height 372
click at [587, 460] on div at bounding box center [573, 442] width 81 height 372
click at [578, 466] on div at bounding box center [573, 442] width 81 height 372
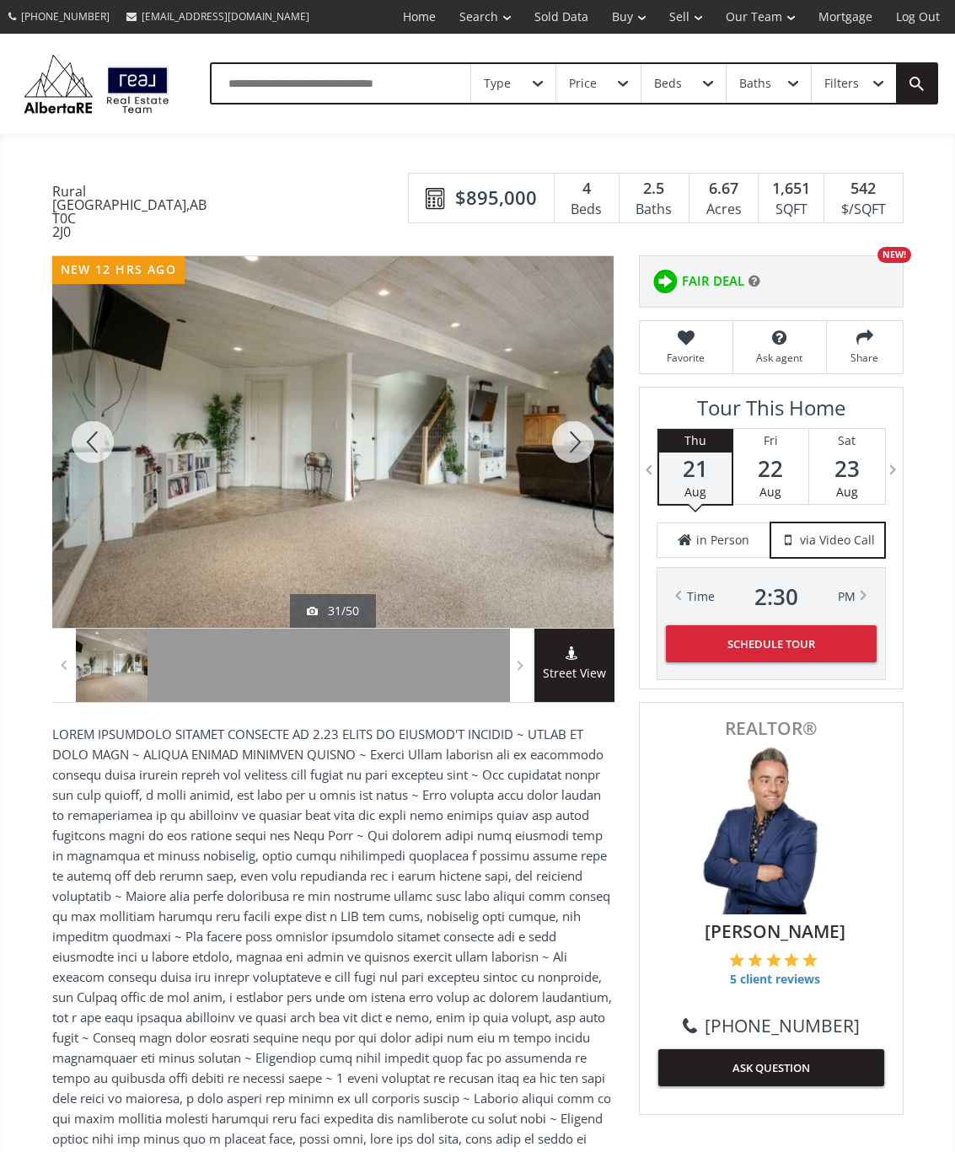
click at [579, 469] on div at bounding box center [573, 442] width 81 height 372
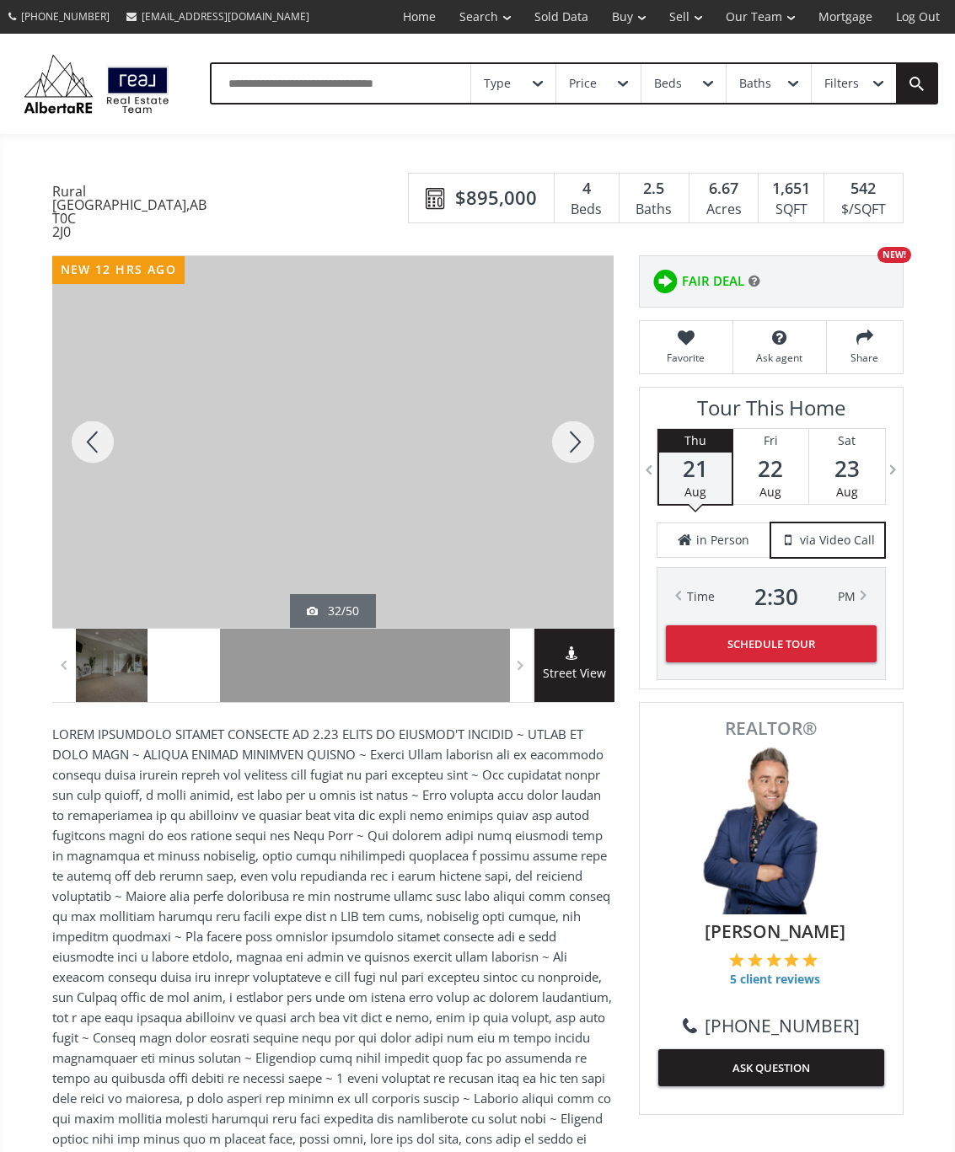
click at [578, 466] on div at bounding box center [573, 442] width 81 height 372
click at [580, 458] on div at bounding box center [573, 442] width 81 height 372
click at [581, 456] on div at bounding box center [573, 442] width 81 height 372
click at [574, 463] on div at bounding box center [573, 442] width 81 height 372
click at [585, 450] on div at bounding box center [573, 442] width 81 height 372
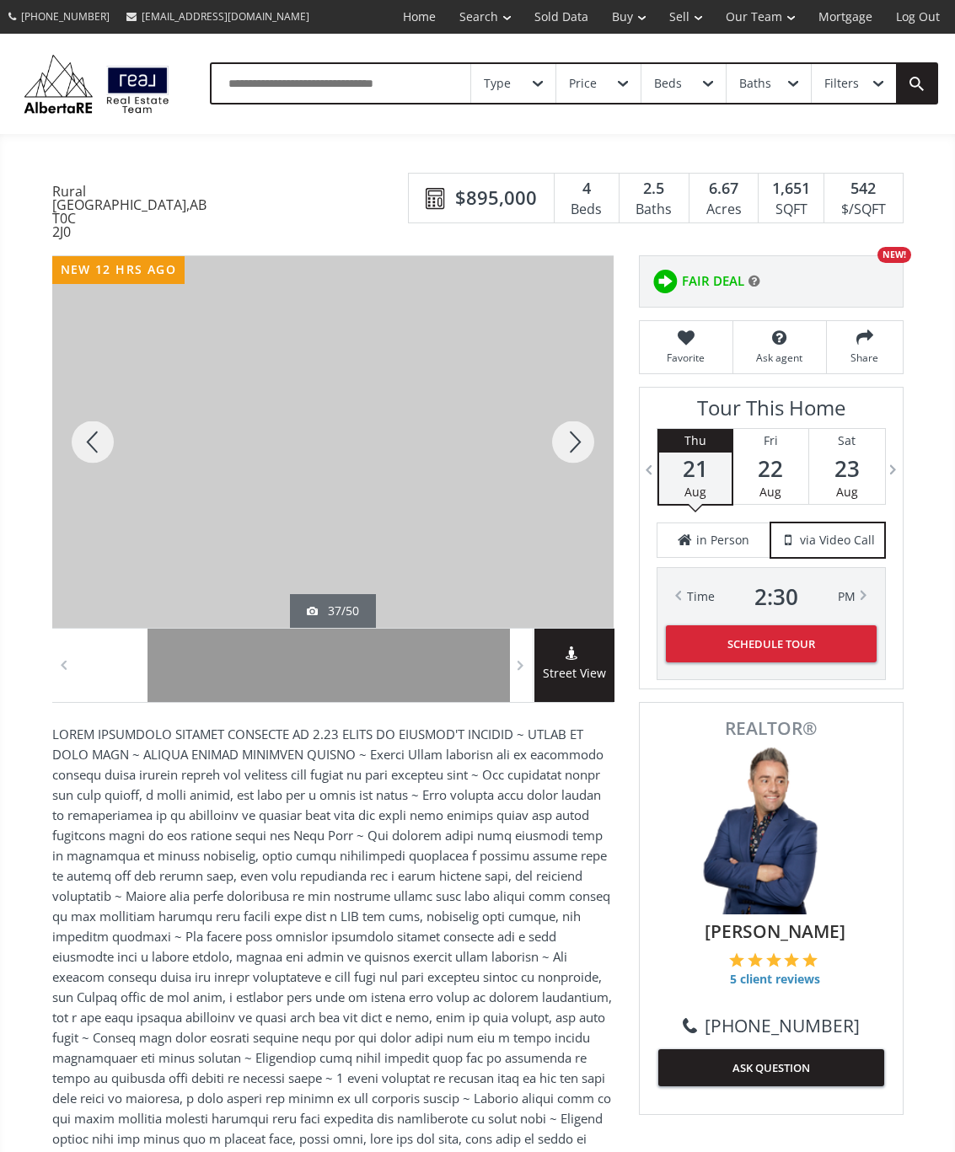
click at [575, 463] on div at bounding box center [573, 442] width 81 height 372
click at [579, 453] on div at bounding box center [573, 442] width 81 height 372
click at [579, 459] on div at bounding box center [573, 442] width 81 height 372
click at [581, 457] on div at bounding box center [573, 442] width 81 height 372
click at [581, 456] on div at bounding box center [573, 442] width 81 height 372
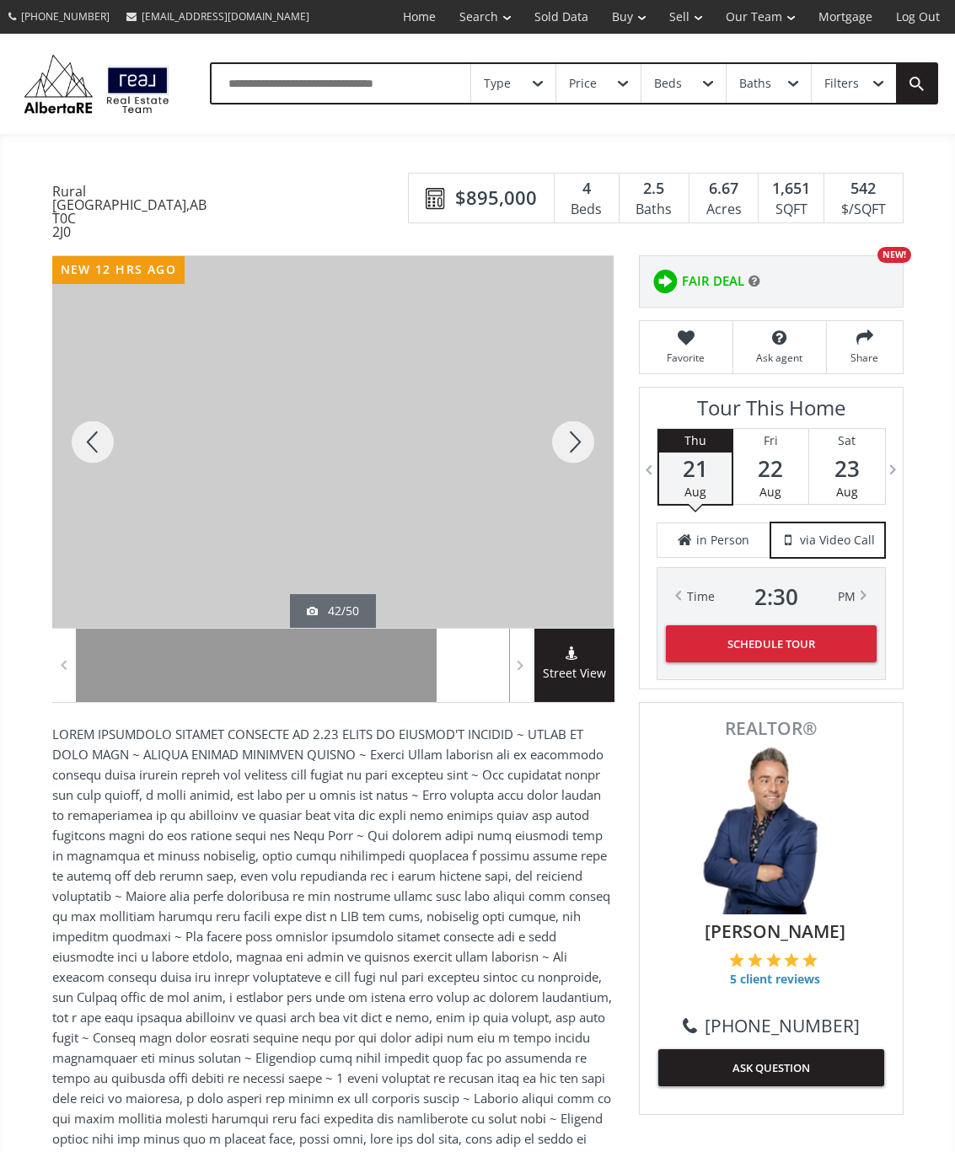
click at [570, 463] on div at bounding box center [573, 442] width 81 height 372
click at [579, 456] on div at bounding box center [573, 442] width 81 height 372
click at [576, 451] on div at bounding box center [573, 442] width 81 height 372
click at [581, 458] on div at bounding box center [573, 442] width 81 height 372
click at [576, 452] on div at bounding box center [573, 442] width 81 height 372
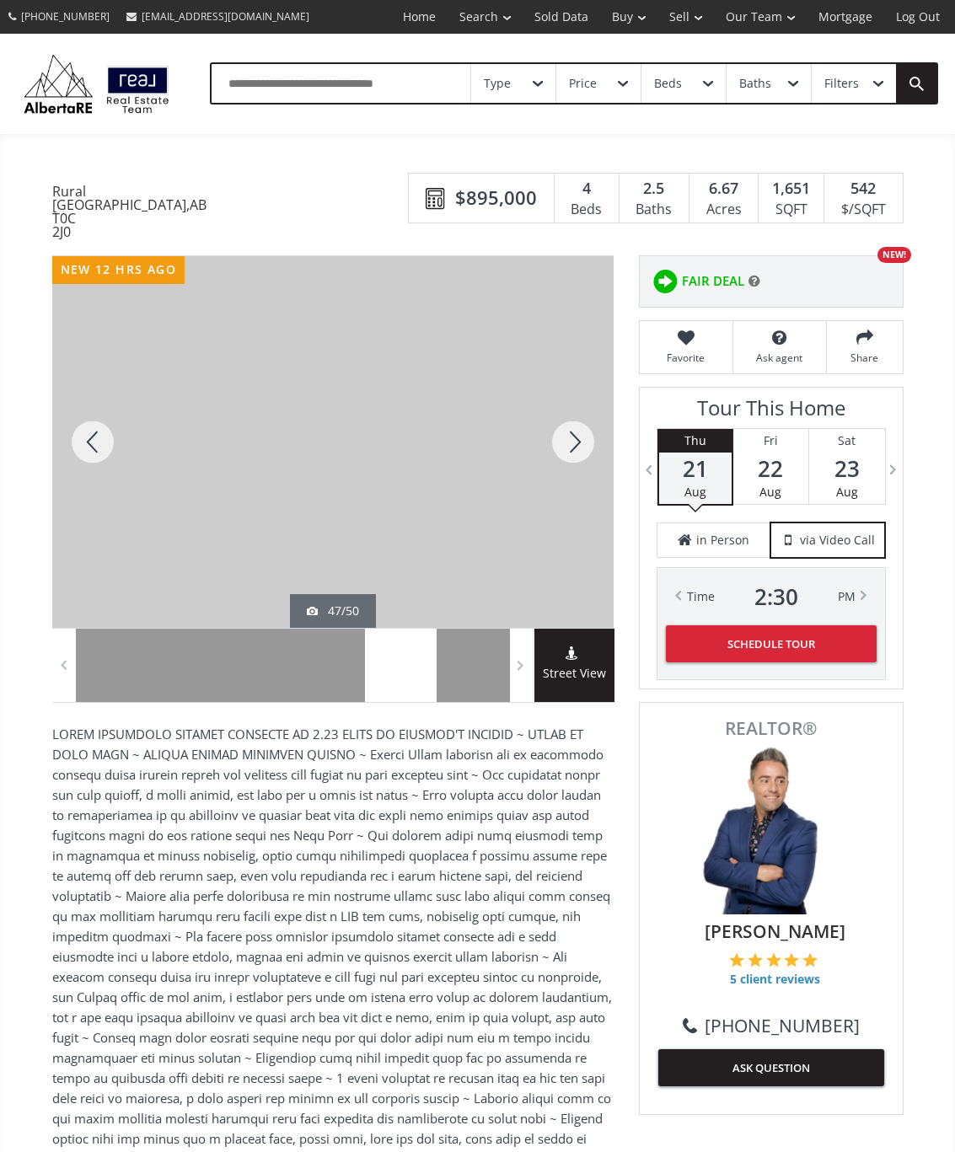
click at [572, 461] on div at bounding box center [573, 442] width 81 height 372
click at [578, 458] on div at bounding box center [573, 442] width 81 height 372
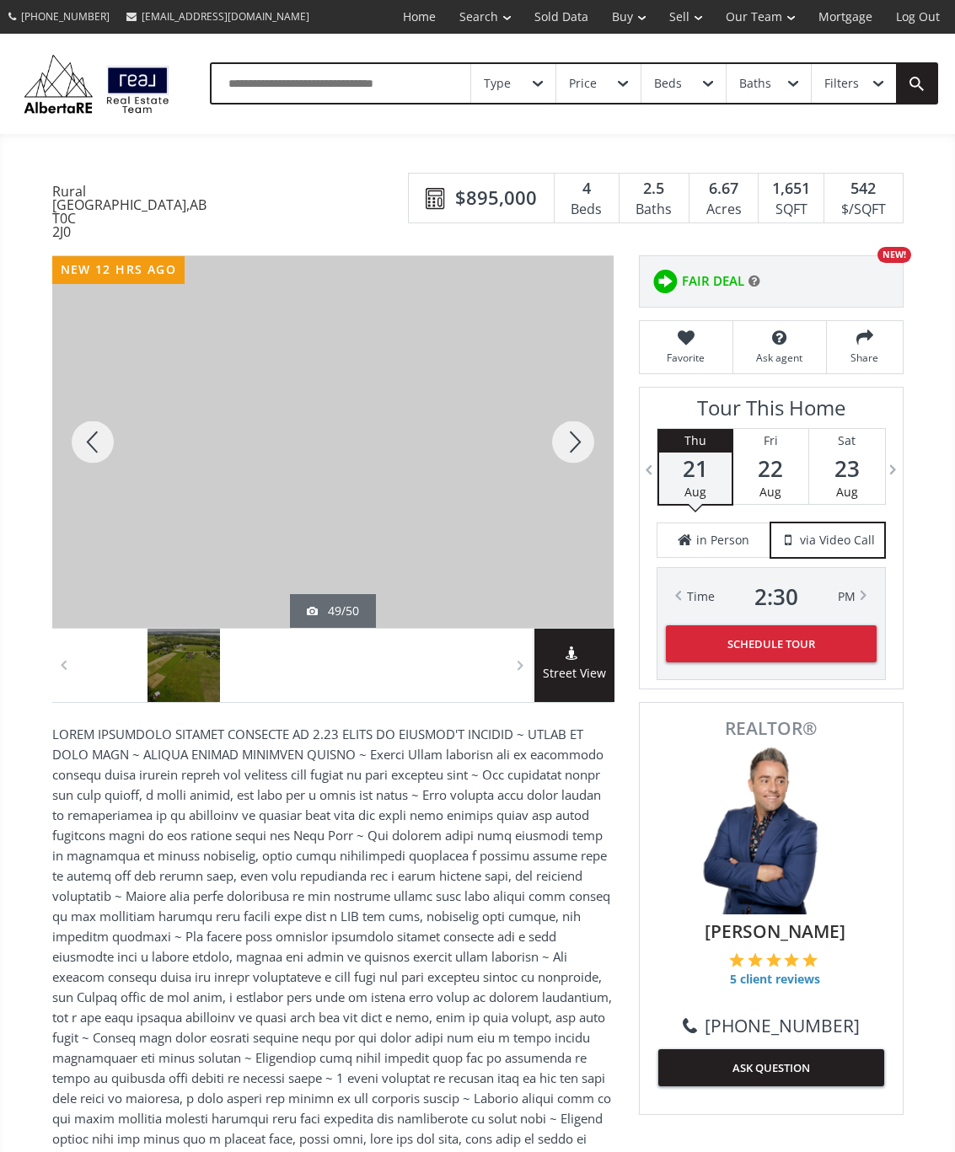
click at [577, 467] on div at bounding box center [573, 442] width 81 height 372
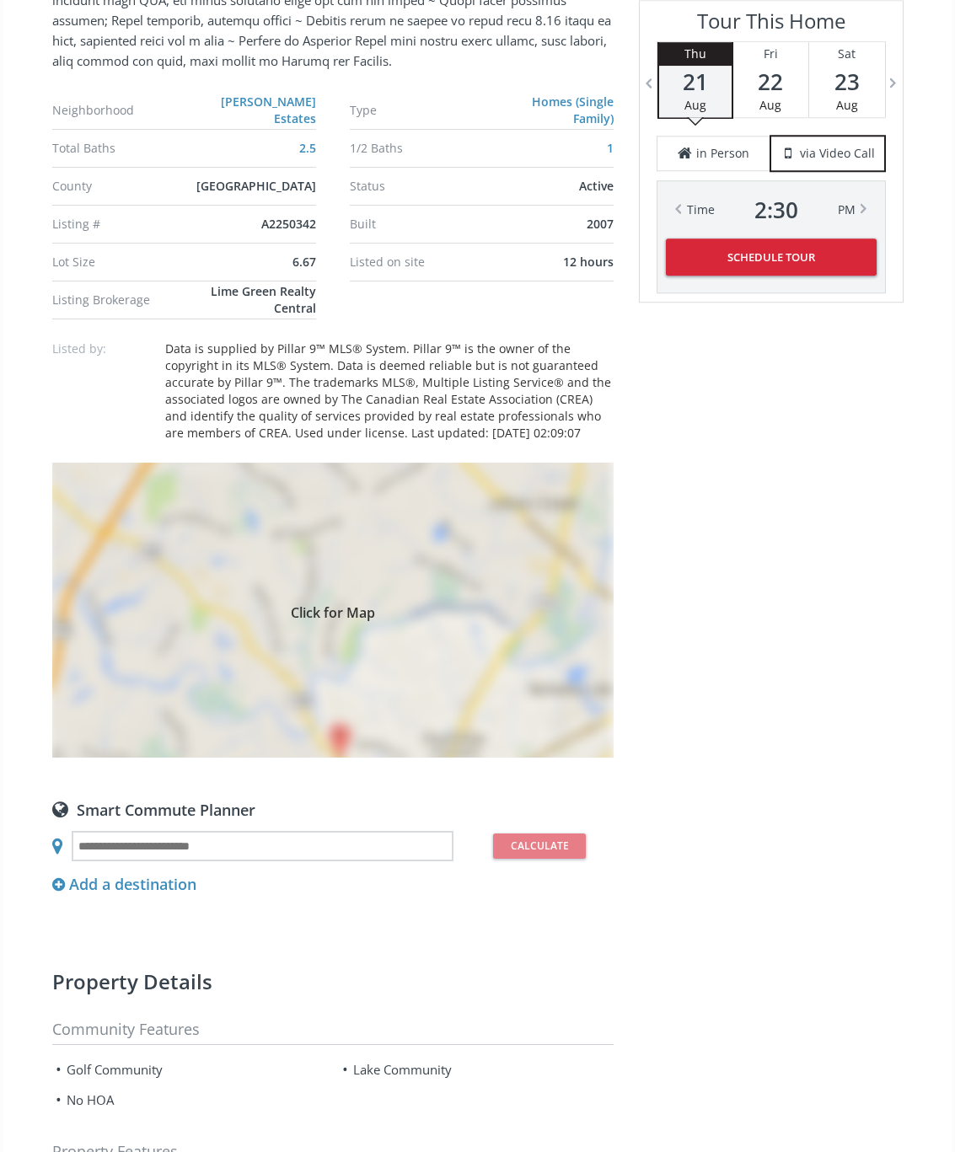
scroll to position [1269, 0]
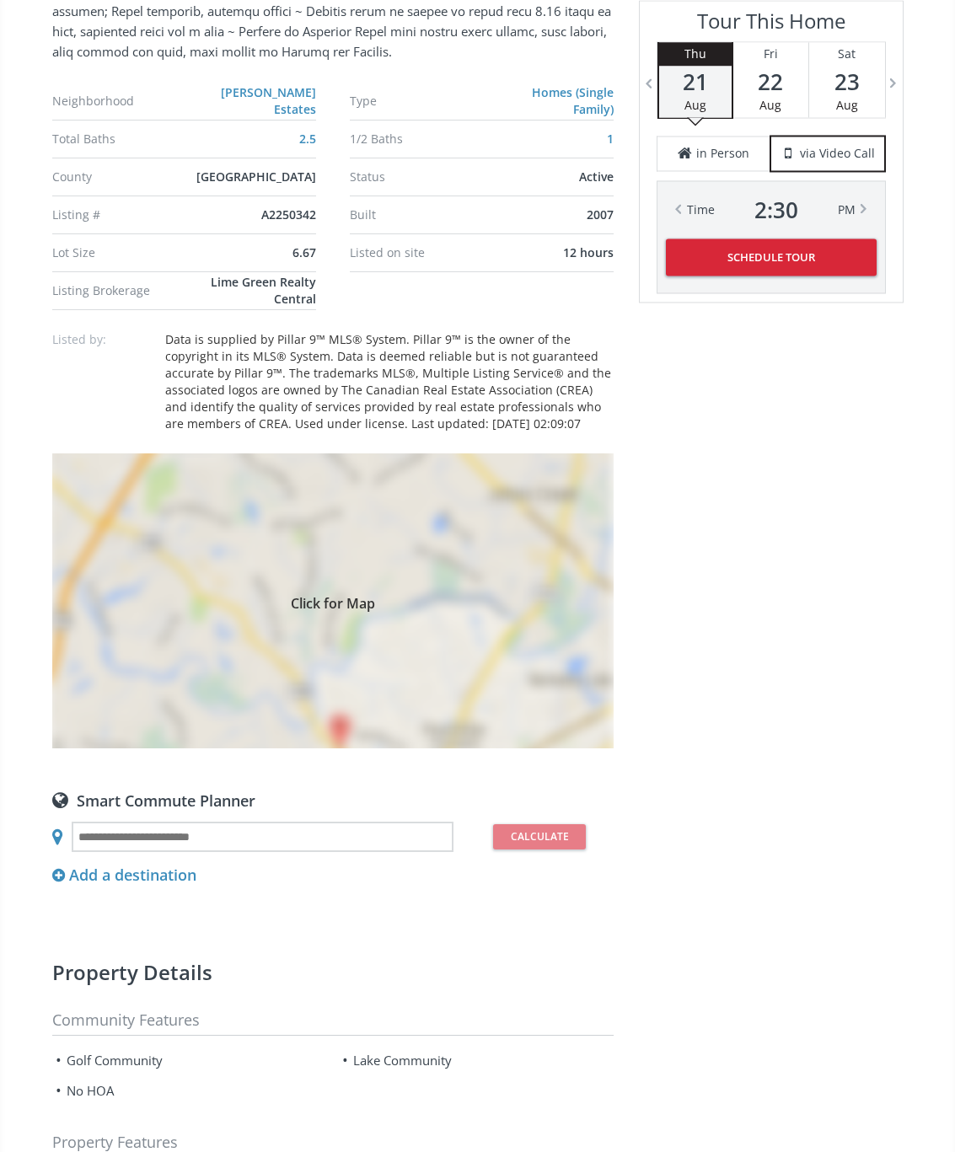
click at [372, 608] on span "Click for Map" at bounding box center [332, 600] width 561 height 13
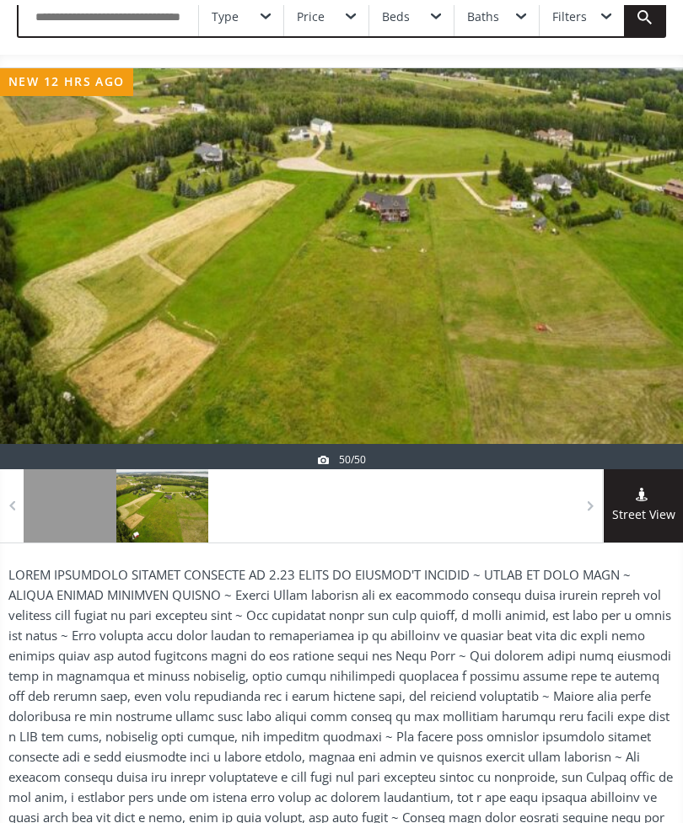
scroll to position [117, 0]
